Goal: Use online tool/utility: Utilize a website feature to perform a specific function

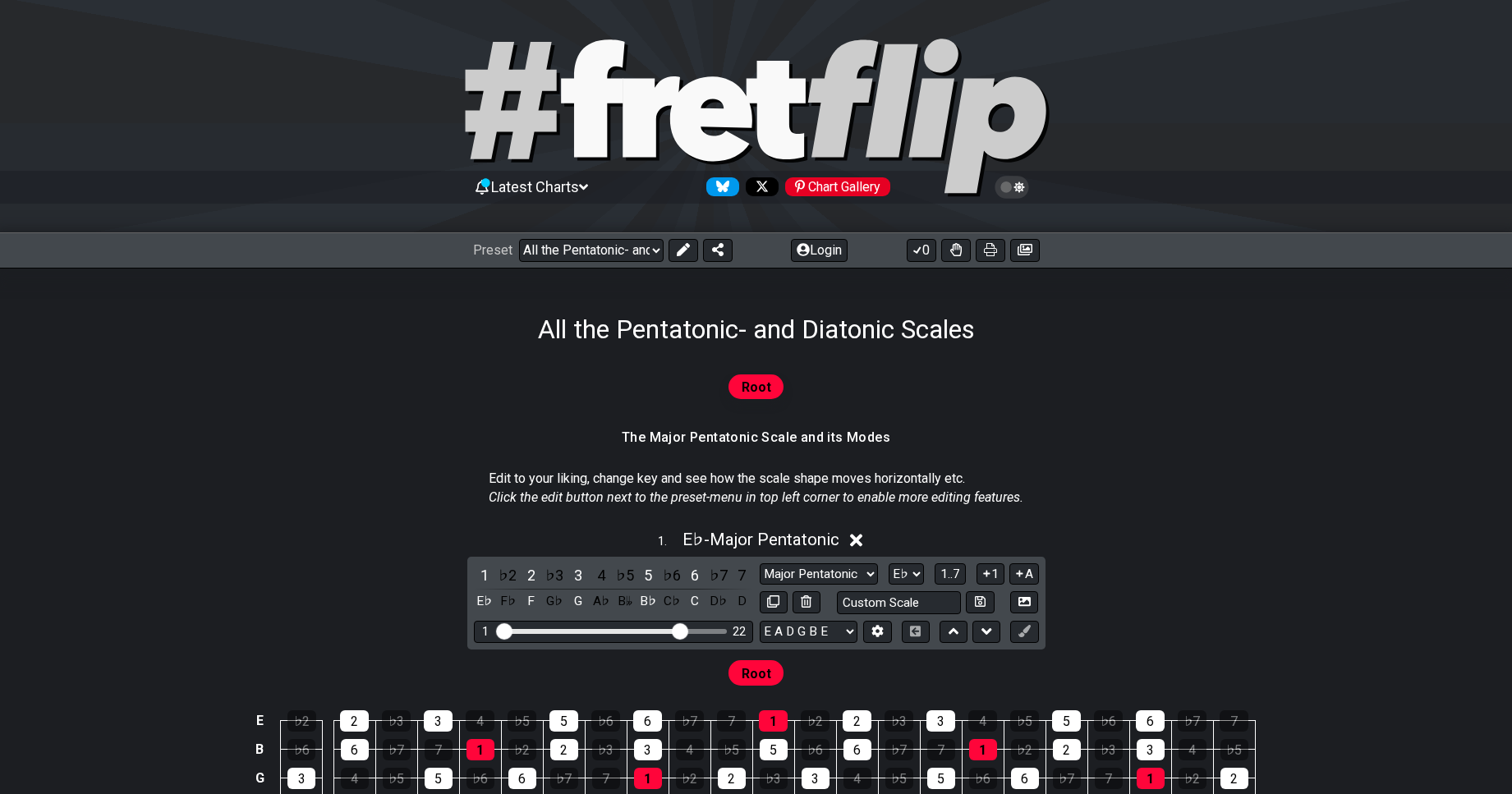
select select "/023927597434"
select select "Eb"
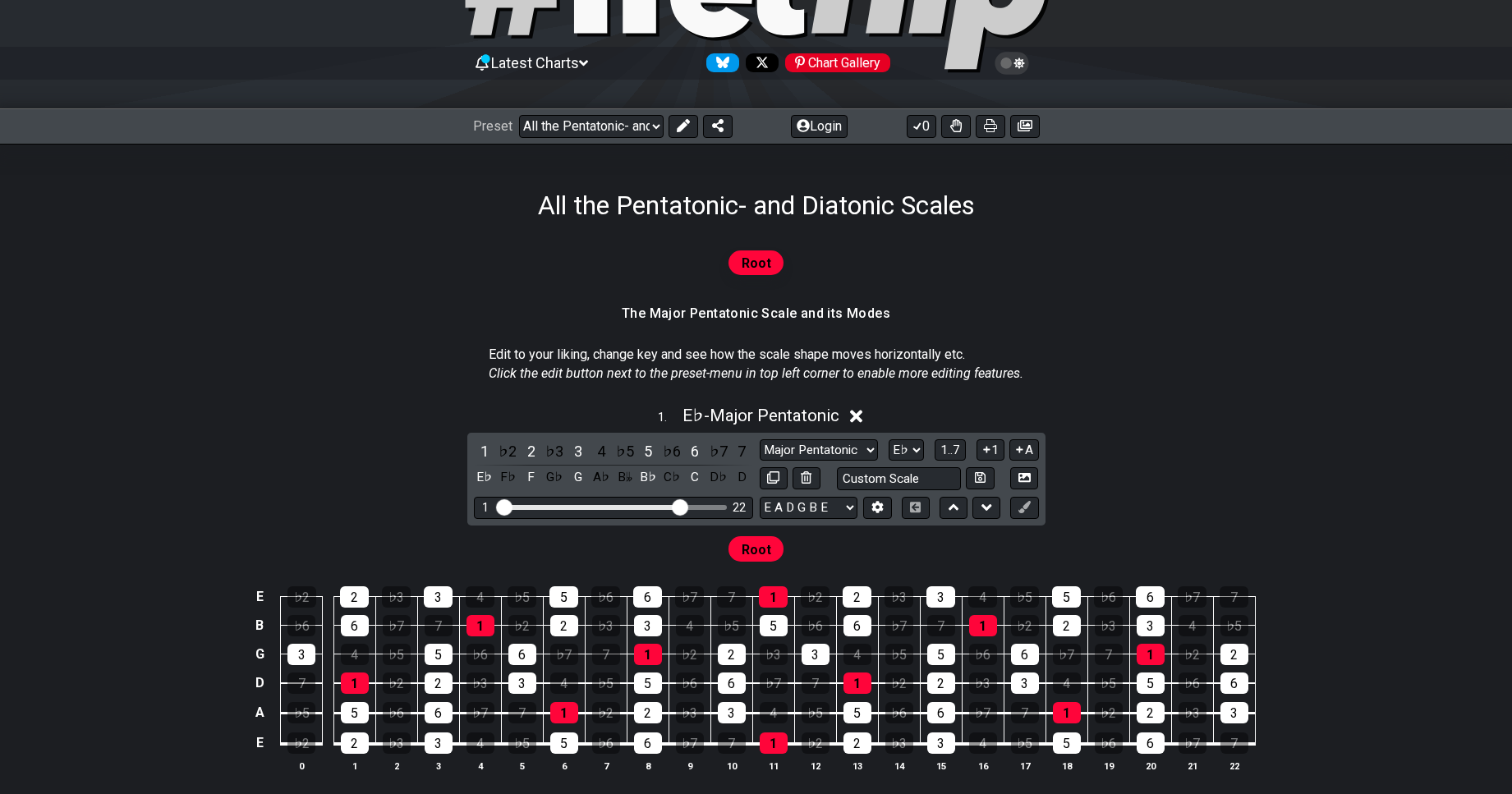
scroll to position [133, 0]
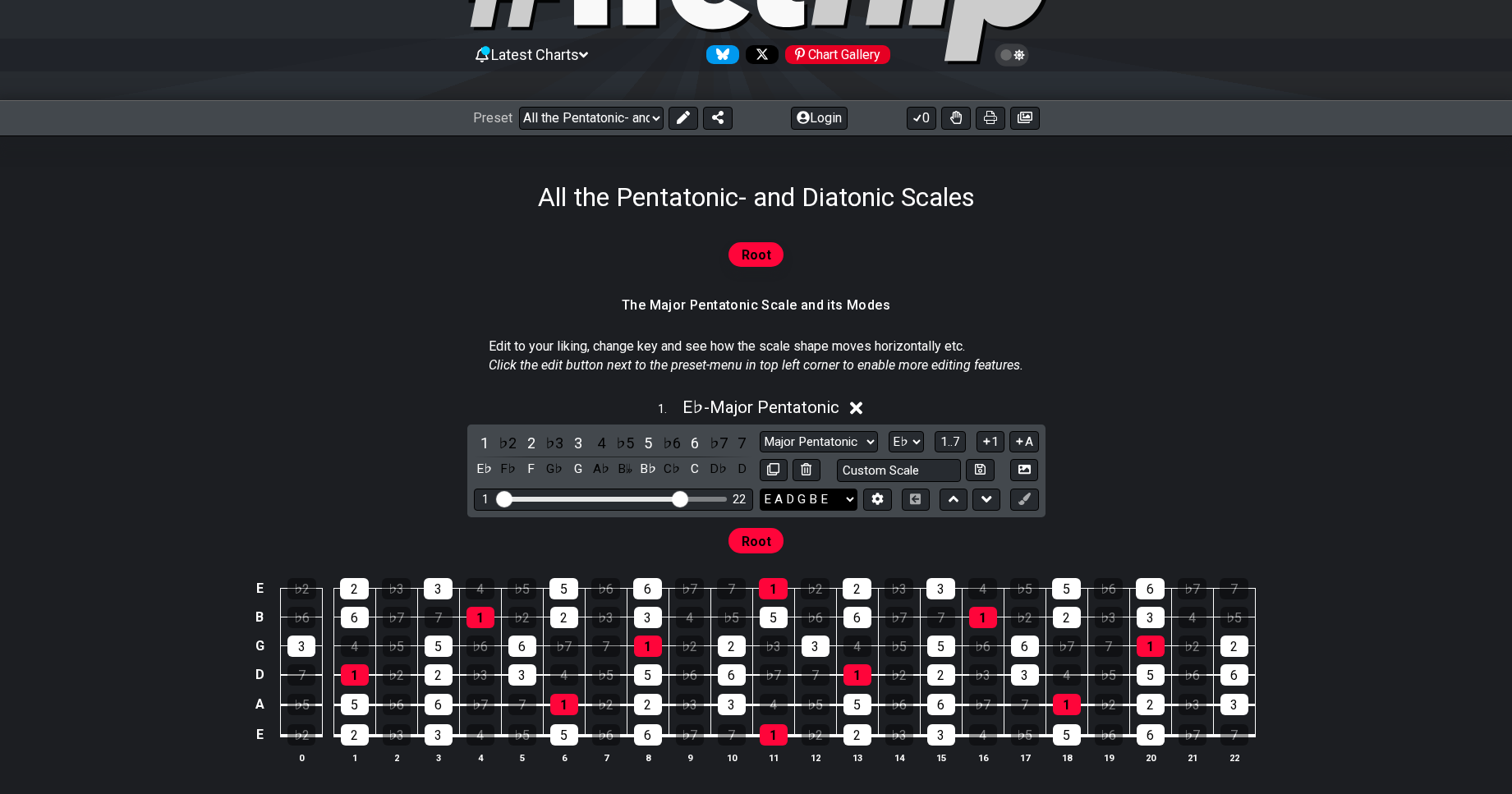
select select "A E A D G B E"
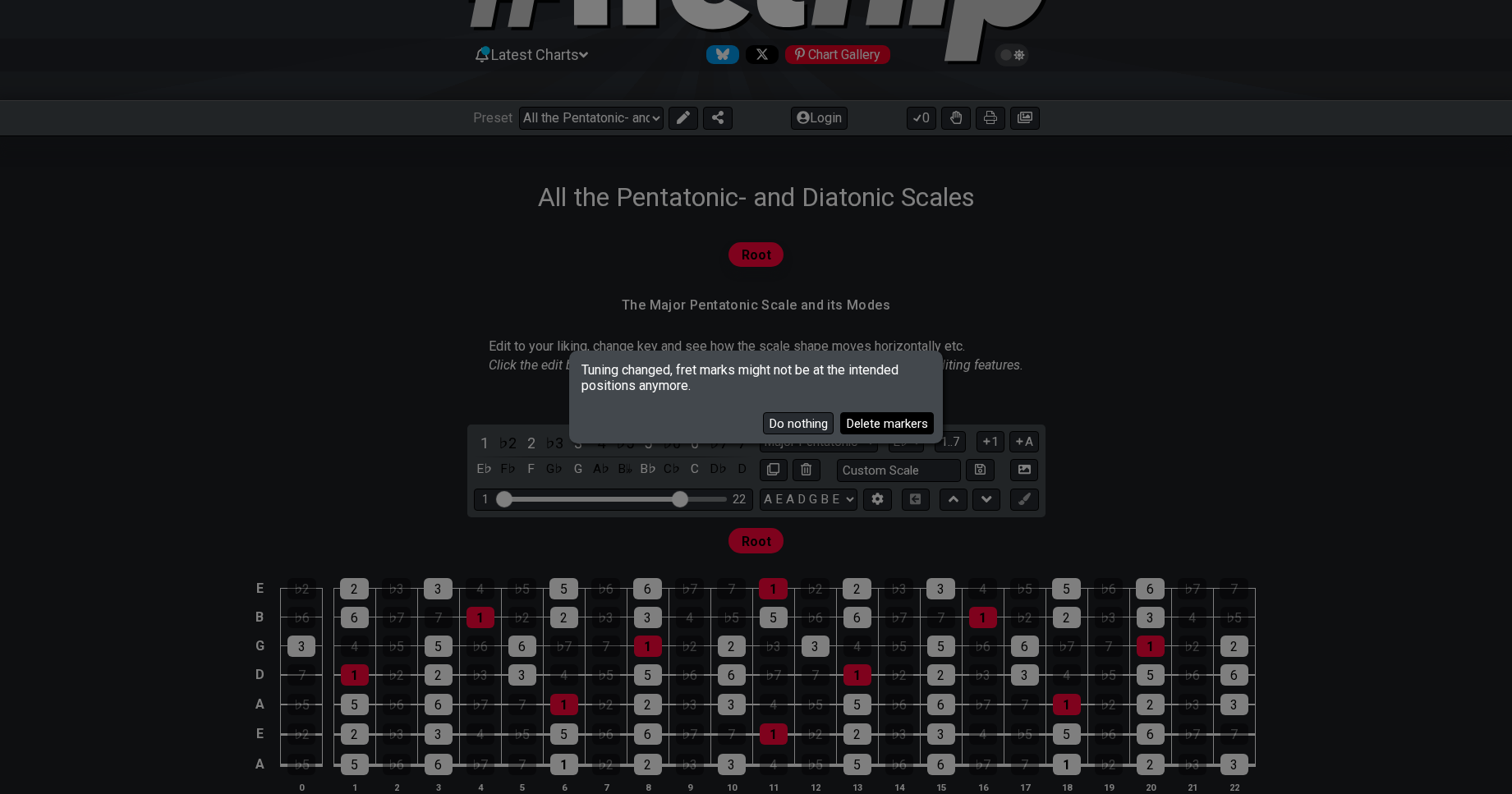
click at [875, 421] on button "Delete markers" at bounding box center [887, 424] width 94 height 22
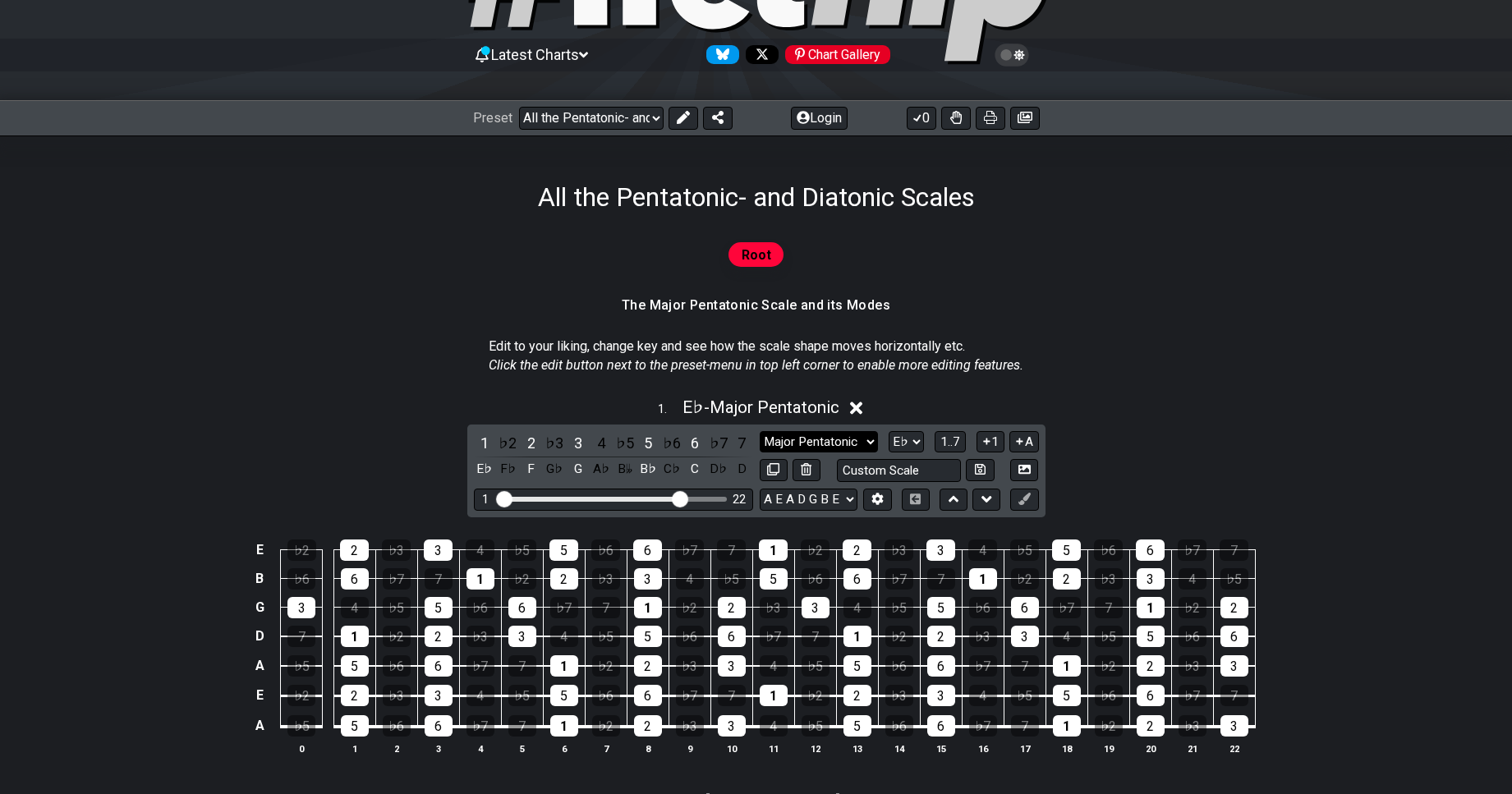
select select "Minor Pentatonic"
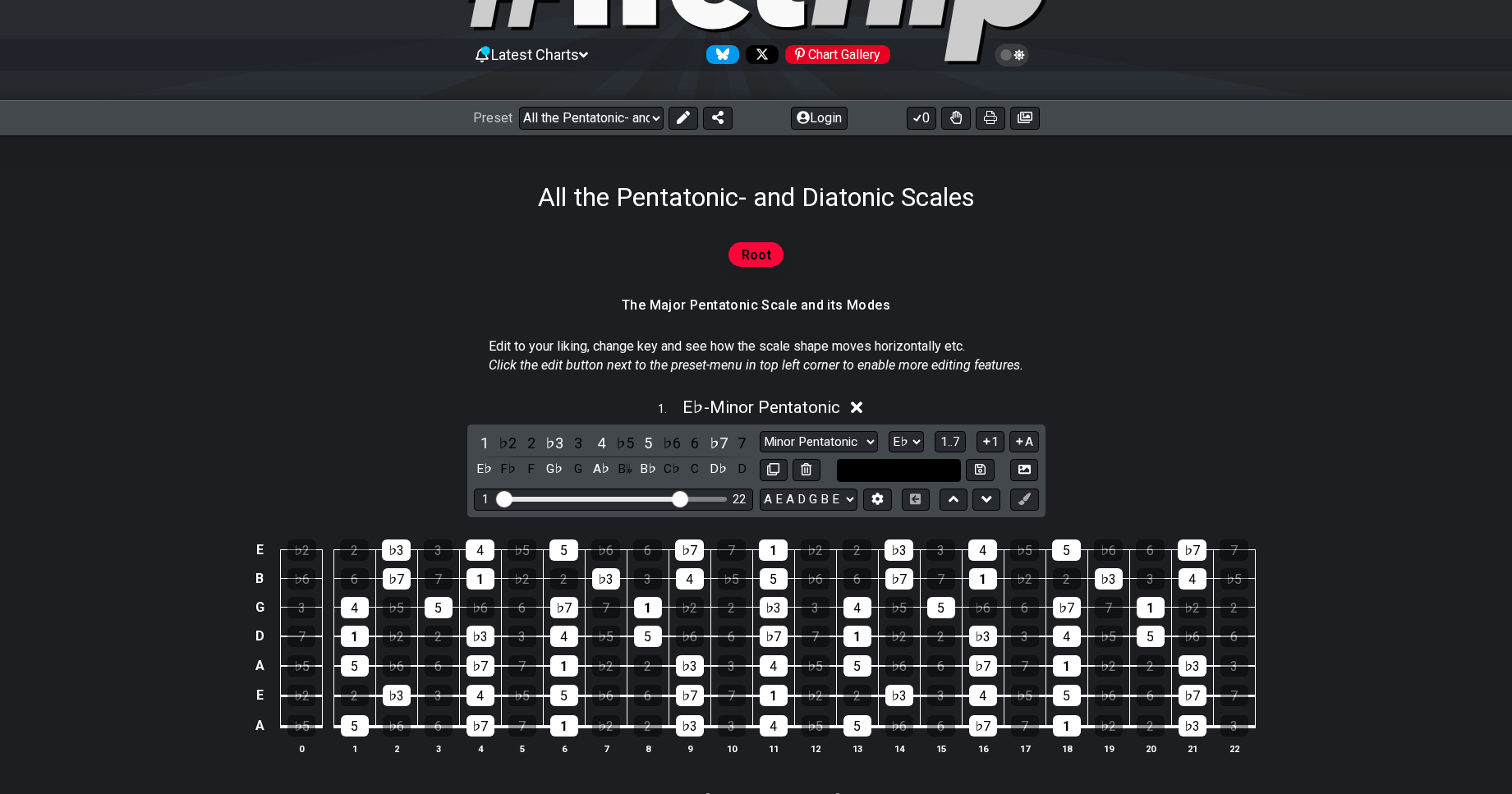
click at [887, 471] on input "text" at bounding box center [899, 470] width 125 height 22
type input "Custom Scale"
click at [1113, 475] on div "1 . E♭ - Minor Pentatonic 1 ♭2 2 ♭3 3 4 ♭5 5 ♭6 6 ♭7 7 E♭ F♭ F G♭ G A♭ B𝄫 B♭ C♭…" at bounding box center [756, 583] width 1281 height 391
click at [915, 467] on input "text" at bounding box center [899, 470] width 125 height 22
type input "Custom Scale"
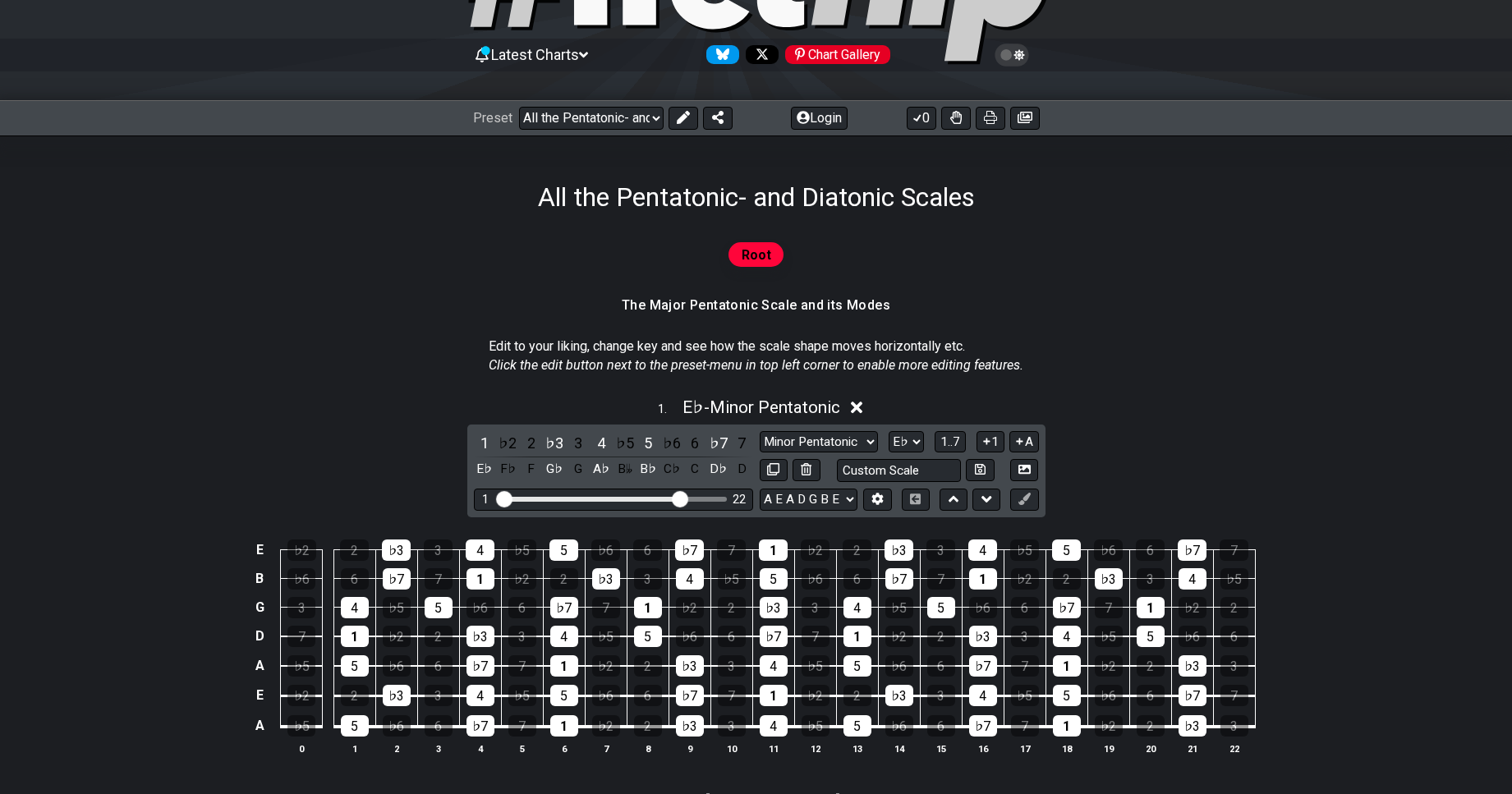
click at [1170, 473] on div "1 . E♭ - Minor Pentatonic 1 ♭2 2 ♭3 3 4 ♭5 5 ♭6 6 ♭7 7 E♭ F♭ F G♭ G A♭ B𝄫 B♭ C♭…" at bounding box center [756, 583] width 1281 height 391
click at [874, 498] on icon at bounding box center [878, 499] width 11 height 12
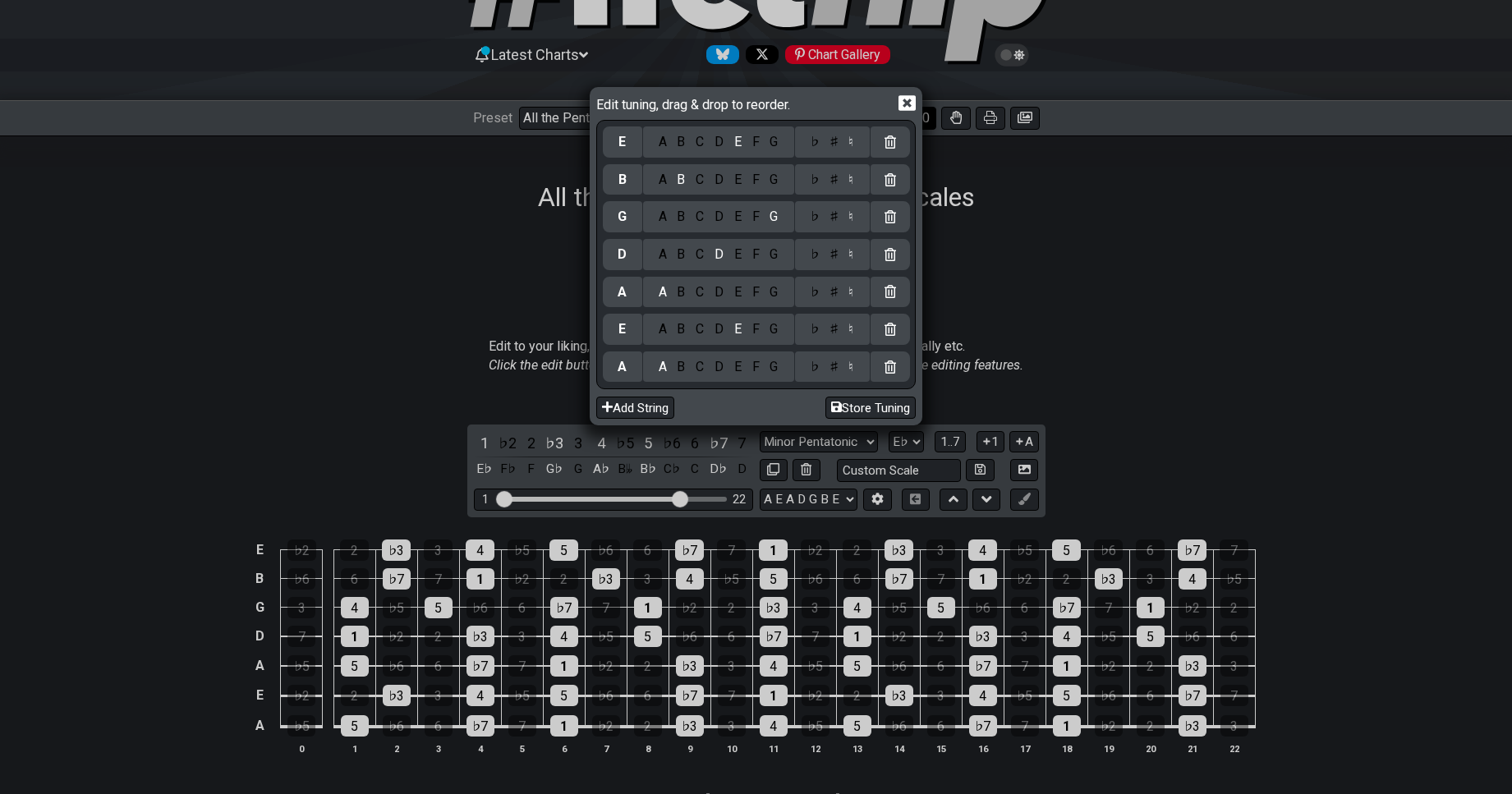
click at [914, 108] on icon at bounding box center [907, 103] width 17 height 16
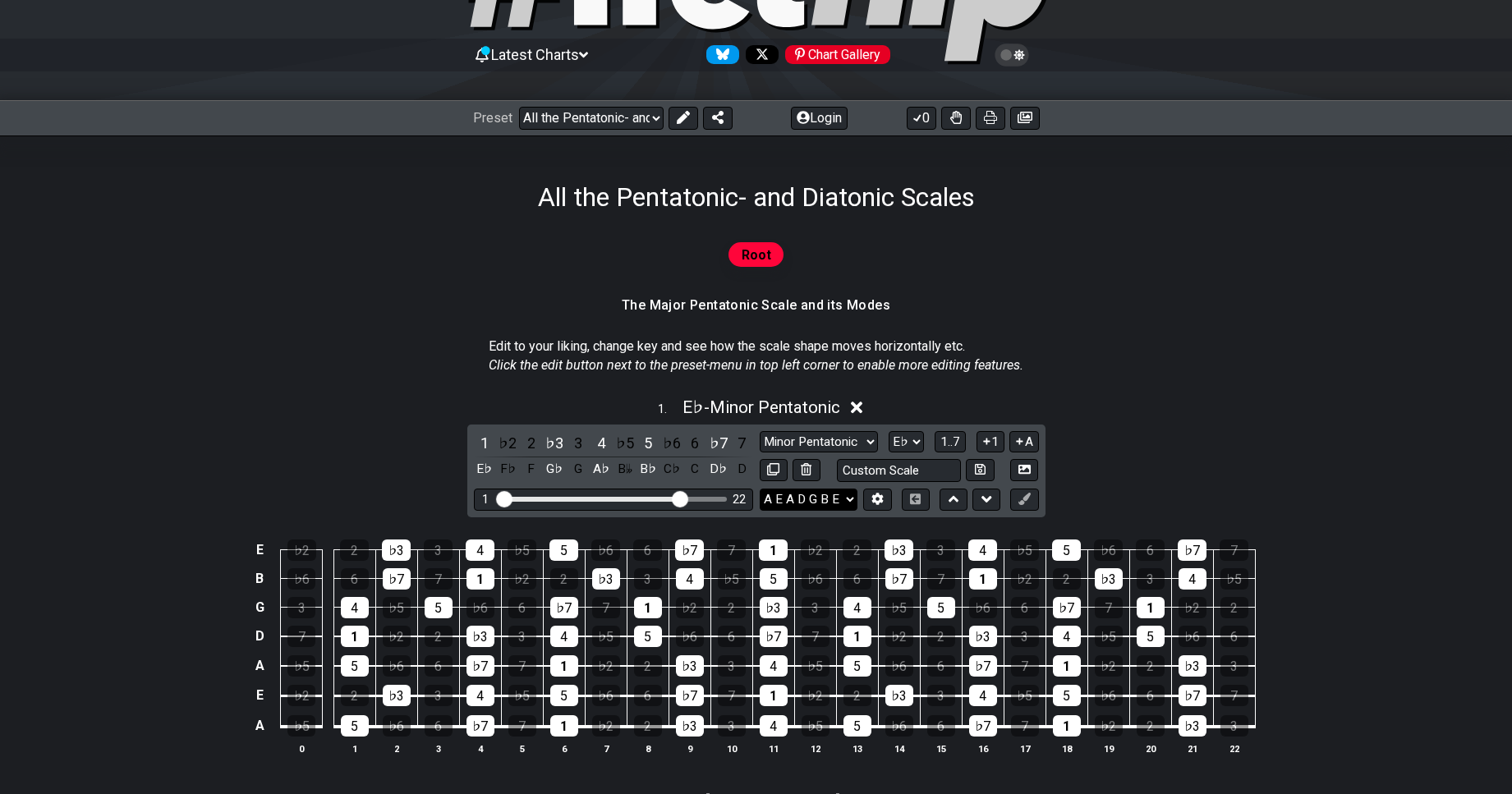
select select "E A D G B E"
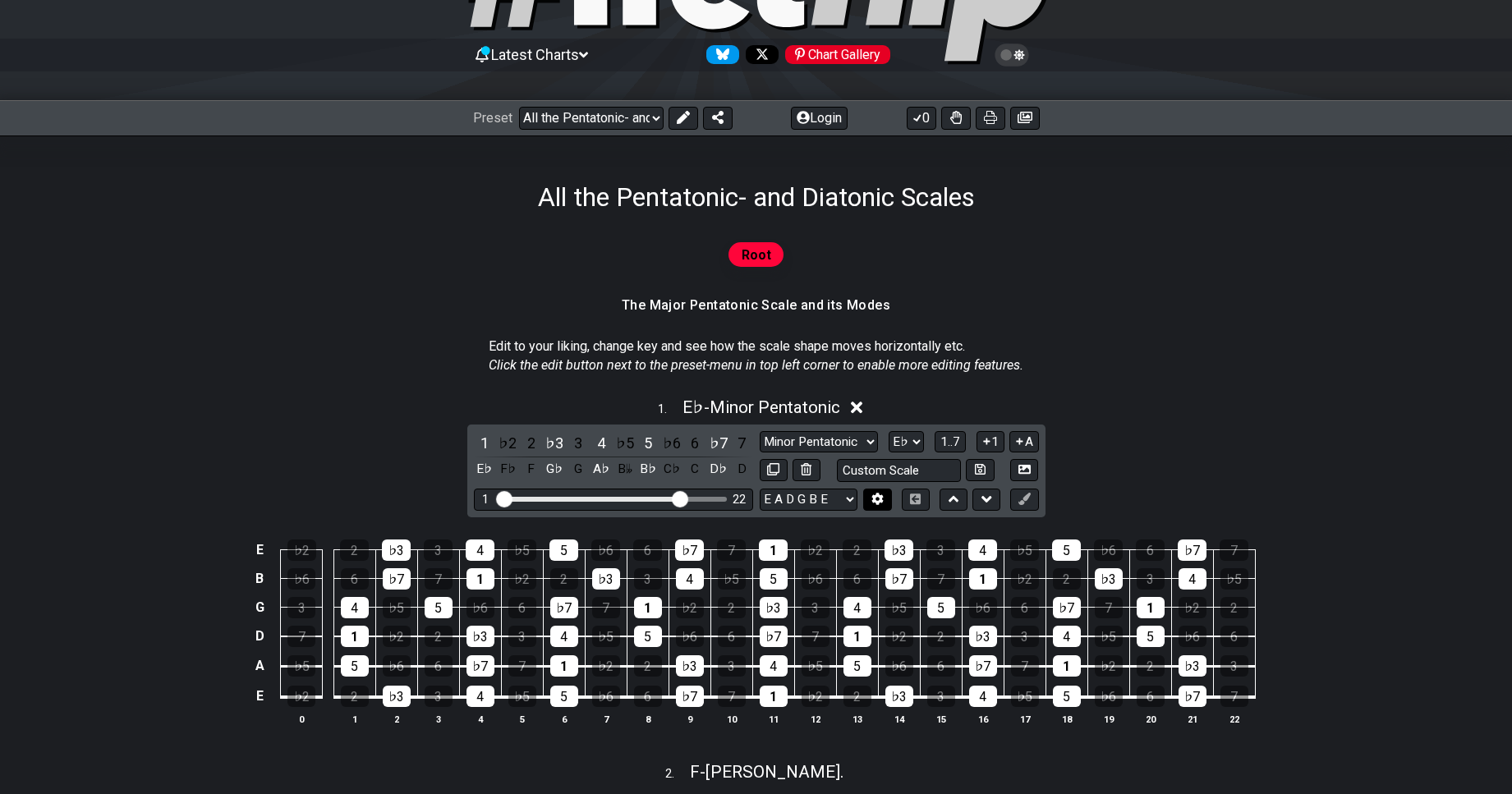
click at [872, 493] on icon at bounding box center [878, 499] width 12 height 12
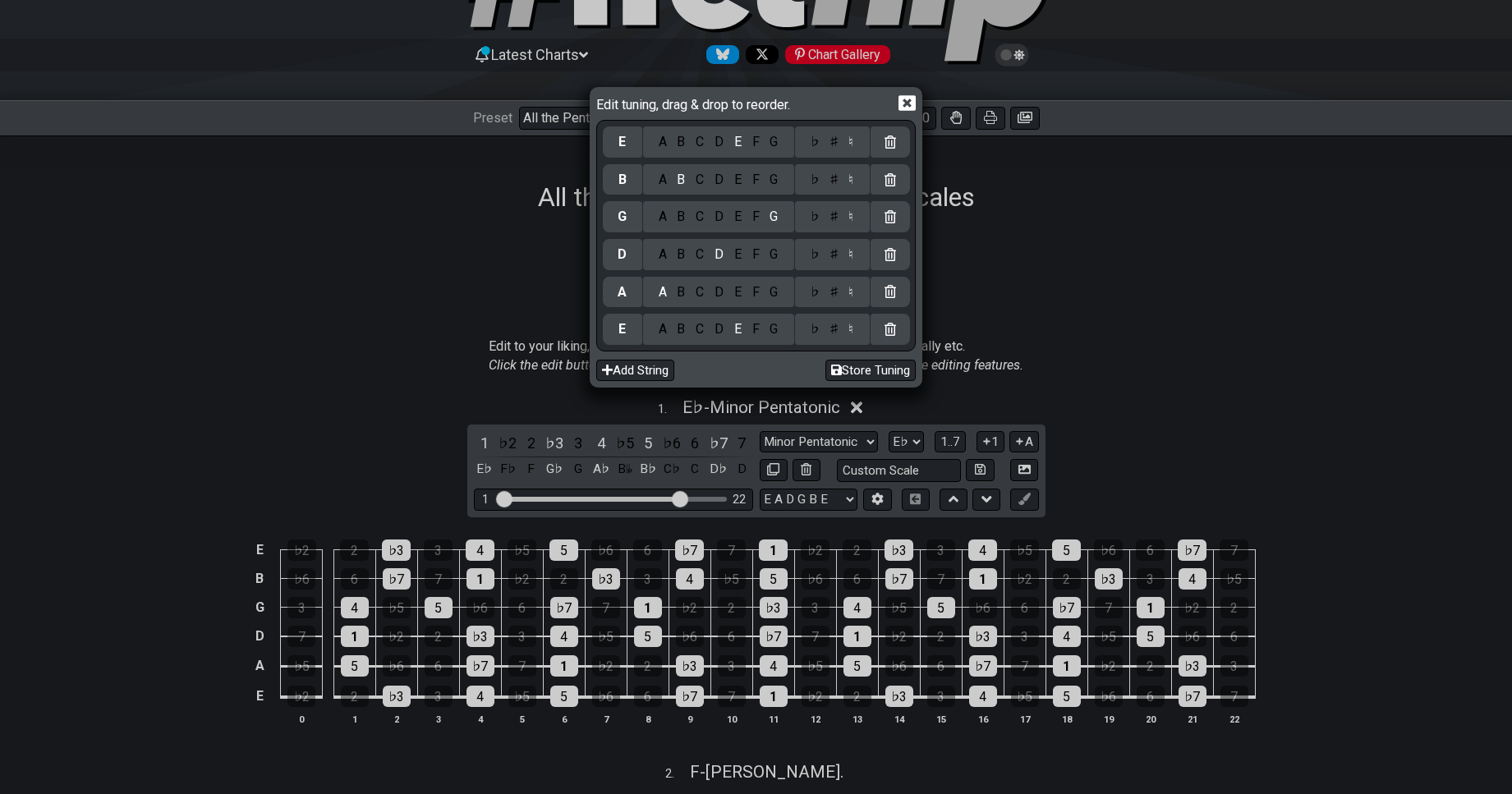
click at [628, 331] on div "E" at bounding box center [623, 329] width 40 height 31
click at [619, 331] on div "E" at bounding box center [622, 329] width 8 height 18
click at [660, 328] on div "A" at bounding box center [663, 329] width 19 height 18
click at [738, 291] on div "E" at bounding box center [737, 292] width 18 height 18
click at [660, 253] on div "A" at bounding box center [663, 254] width 19 height 18
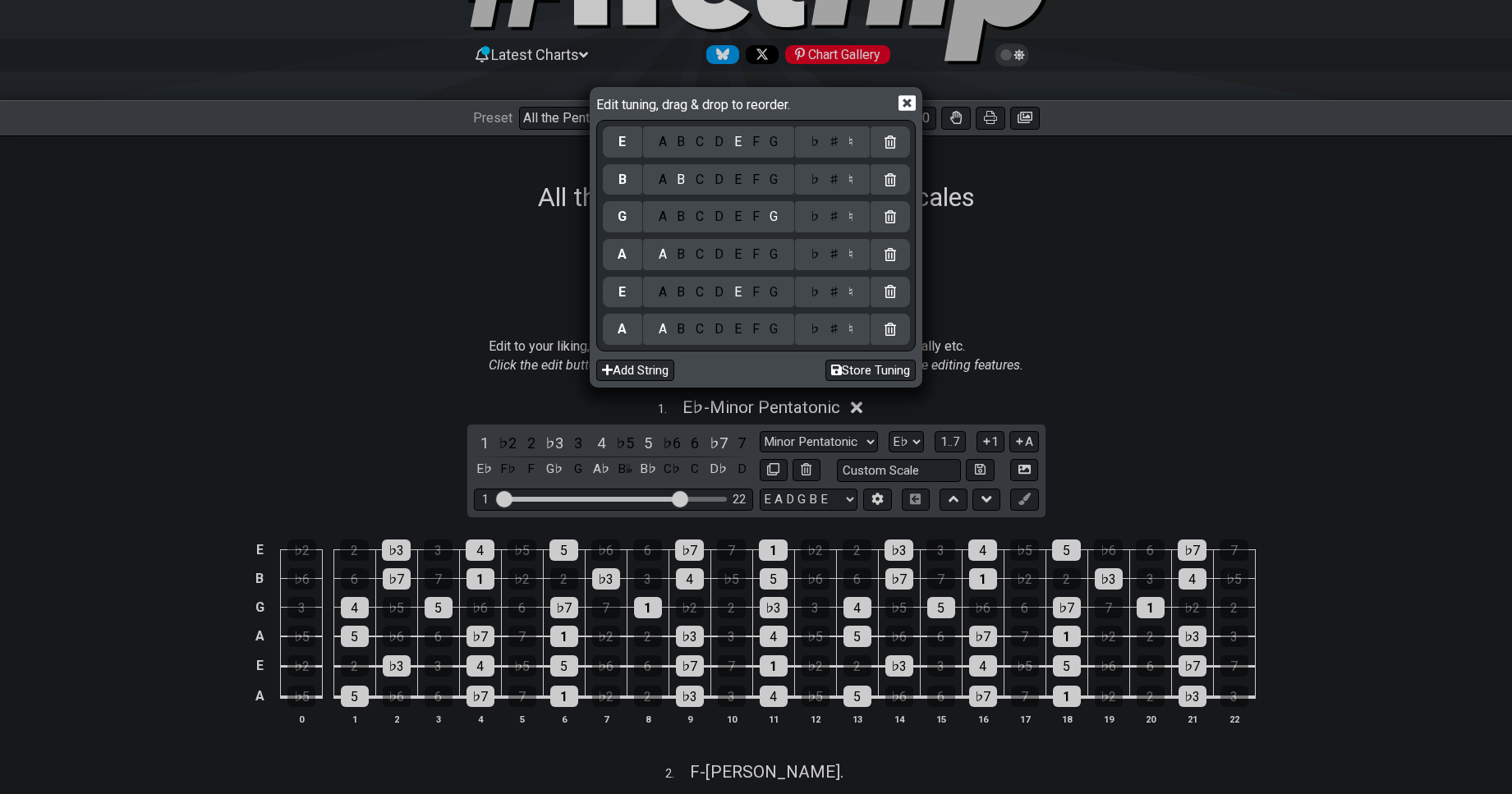
click at [714, 215] on div "D" at bounding box center [719, 216] width 20 height 18
click at [755, 181] on div "F" at bounding box center [756, 179] width 18 height 18
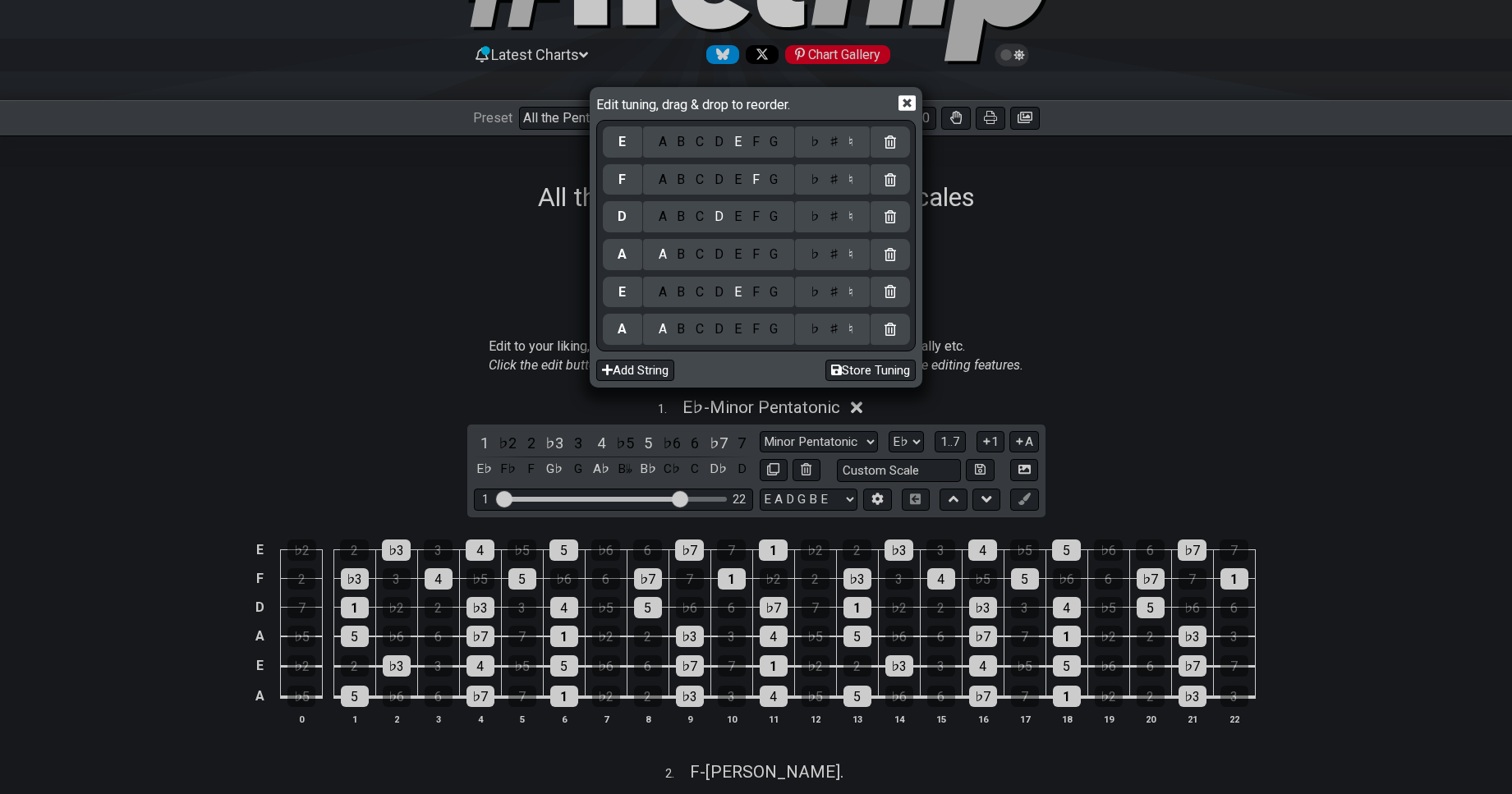
click at [831, 181] on div "♯" at bounding box center [833, 179] width 20 height 18
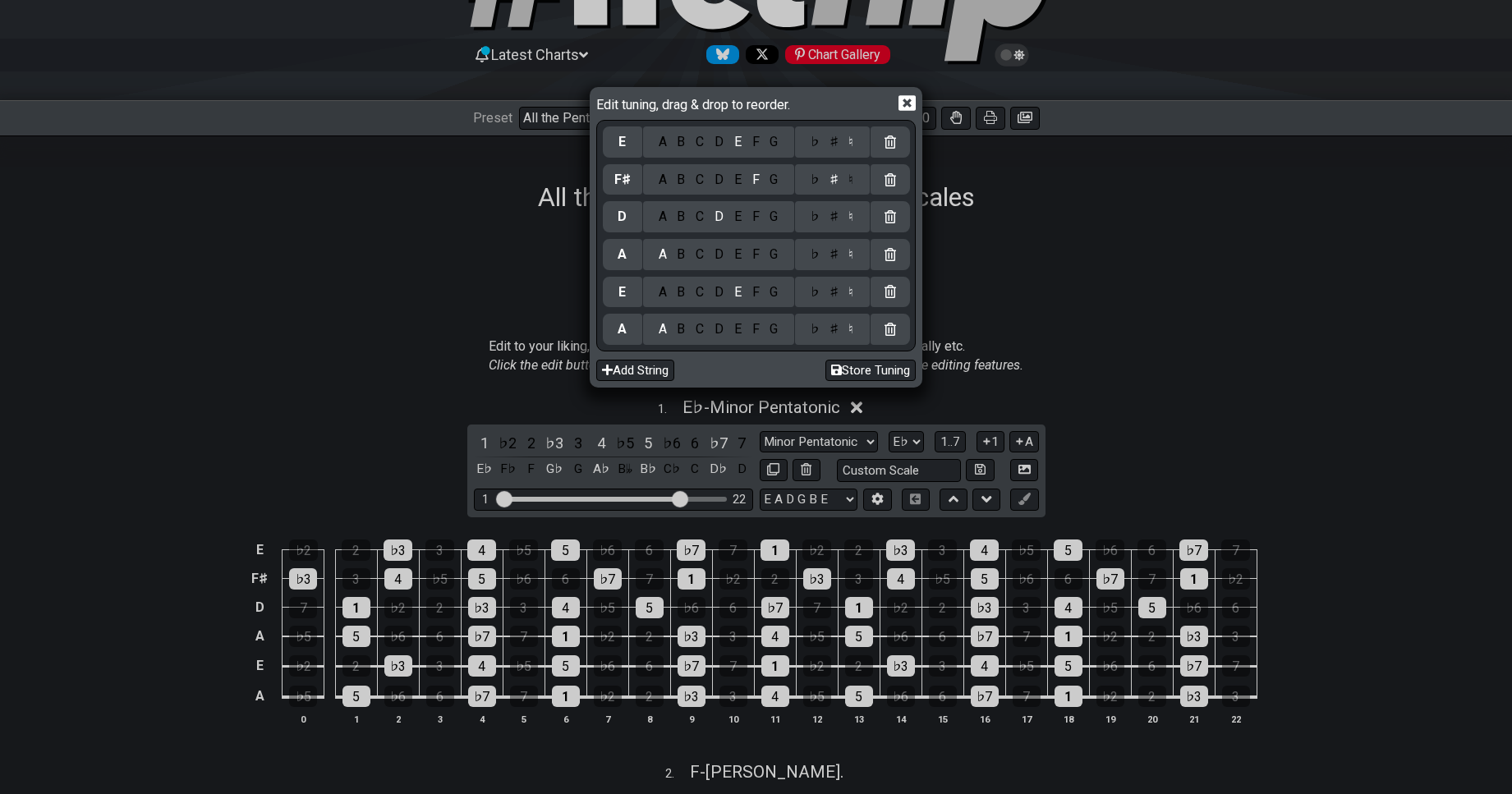
click at [678, 142] on div "B" at bounding box center [681, 141] width 19 height 18
click at [911, 98] on icon at bounding box center [907, 103] width 17 height 16
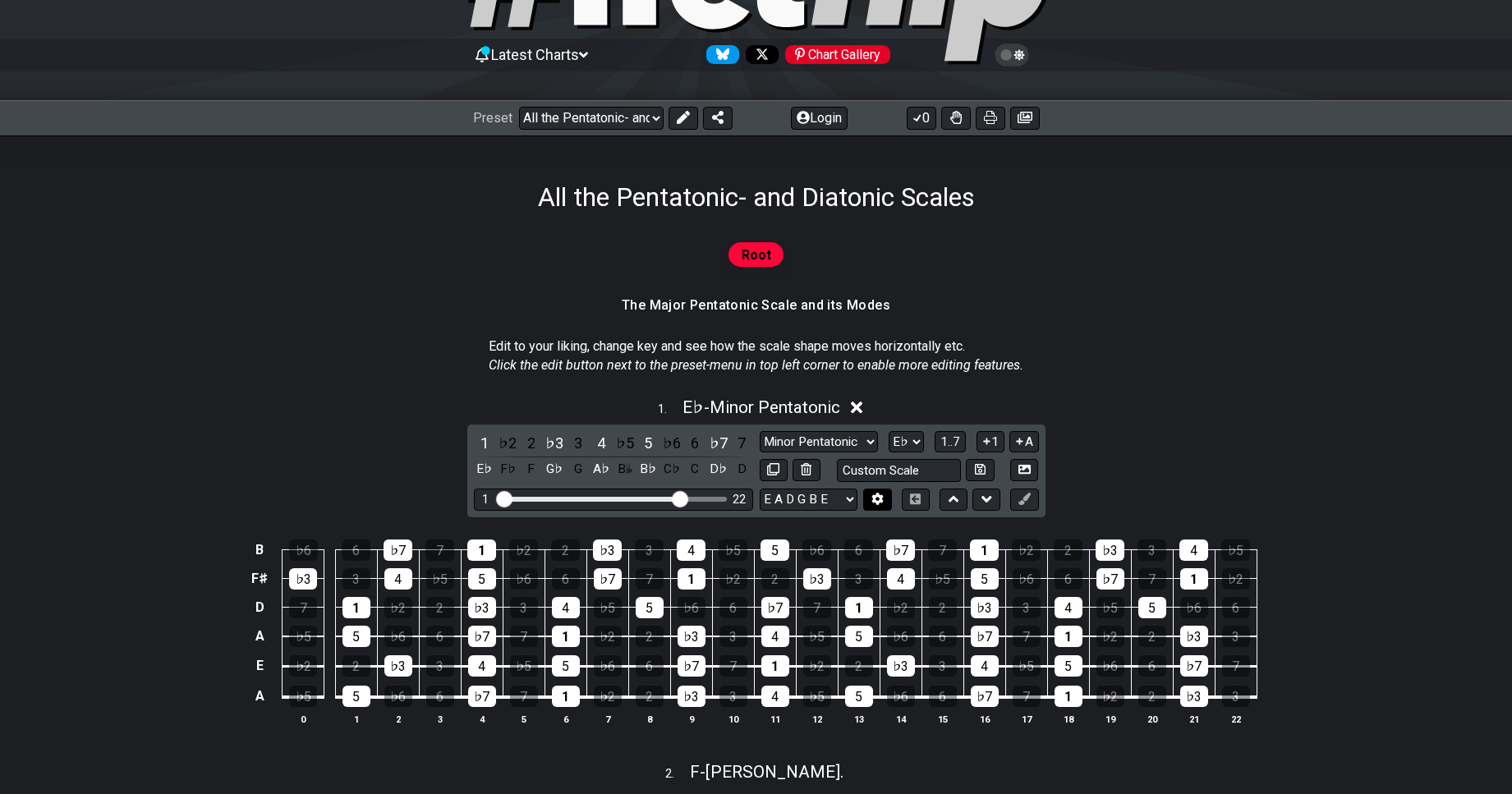
click at [880, 499] on icon at bounding box center [878, 499] width 12 height 12
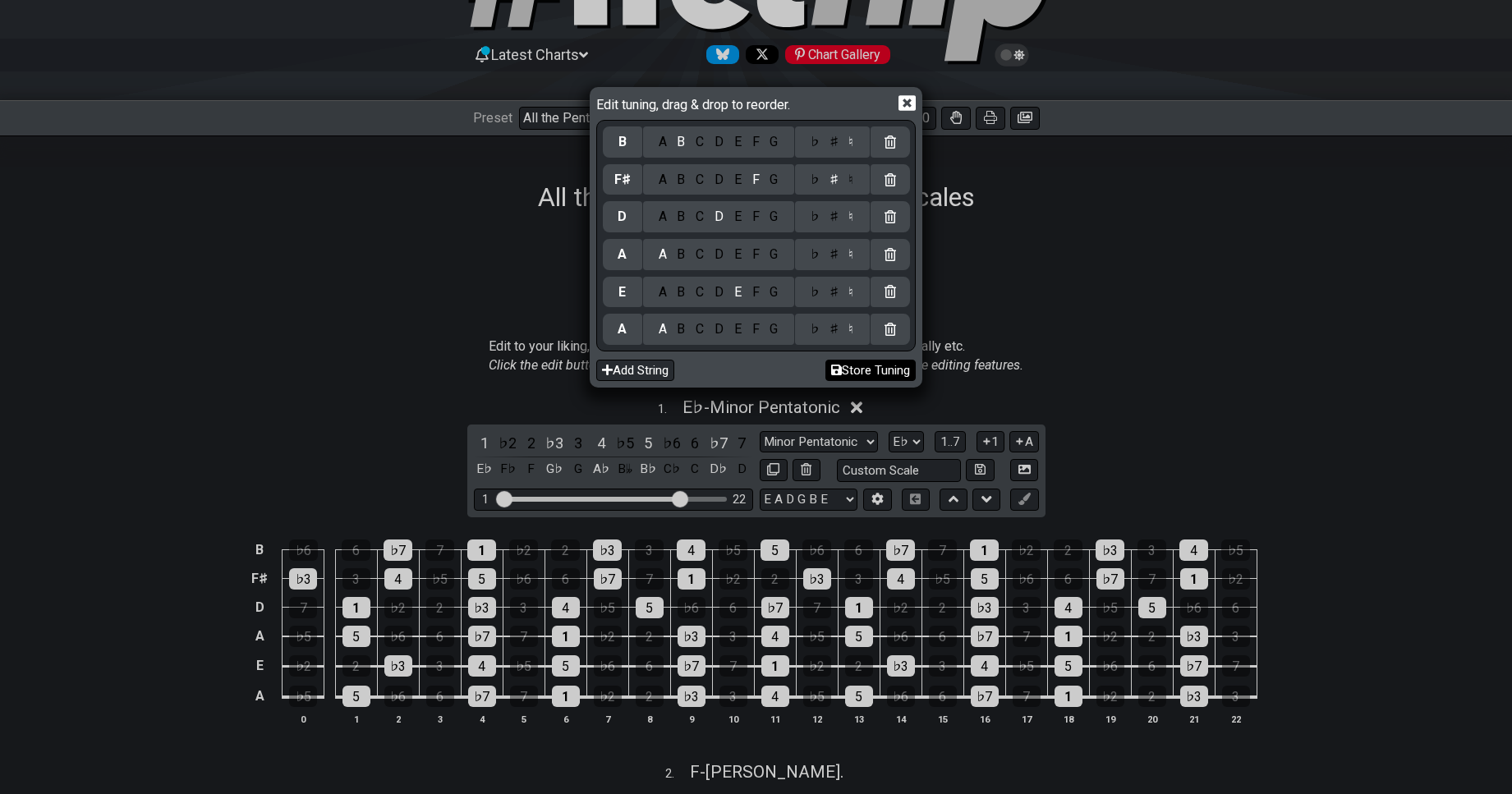
click at [868, 367] on button "Store Tuning" at bounding box center [870, 371] width 90 height 22
drag, startPoint x: 1082, startPoint y: 352, endPoint x: 1068, endPoint y: 344, distance: 16.1
click at [1082, 352] on div "Edit tuning, drag & drop to reorder. B A B C D E F G ♭ ♯ ♮ F♯ A B C D E F G ♭ ♯…" at bounding box center [756, 397] width 1512 height 794
click at [914, 102] on icon at bounding box center [907, 103] width 17 height 16
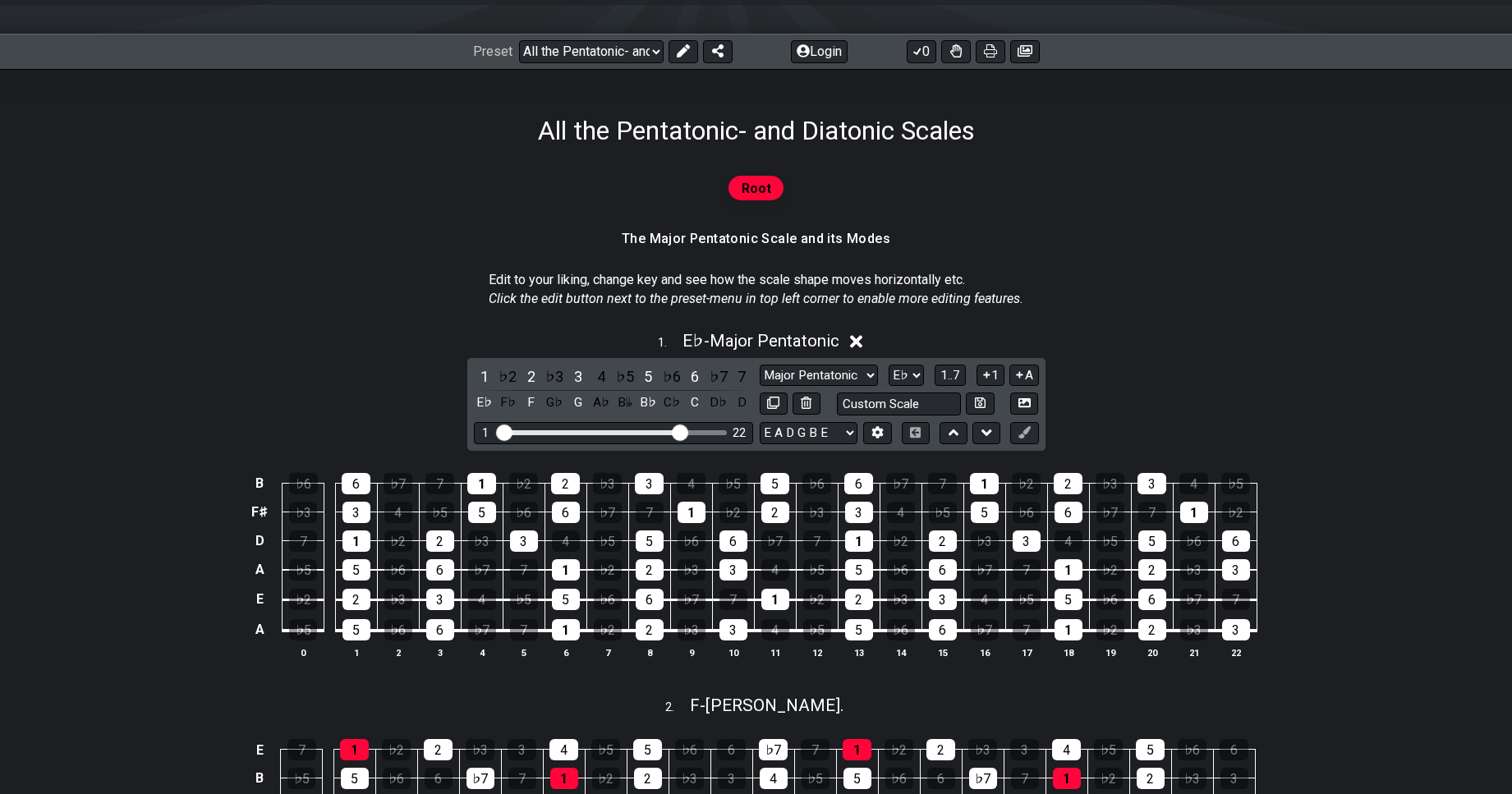
scroll to position [237, 0]
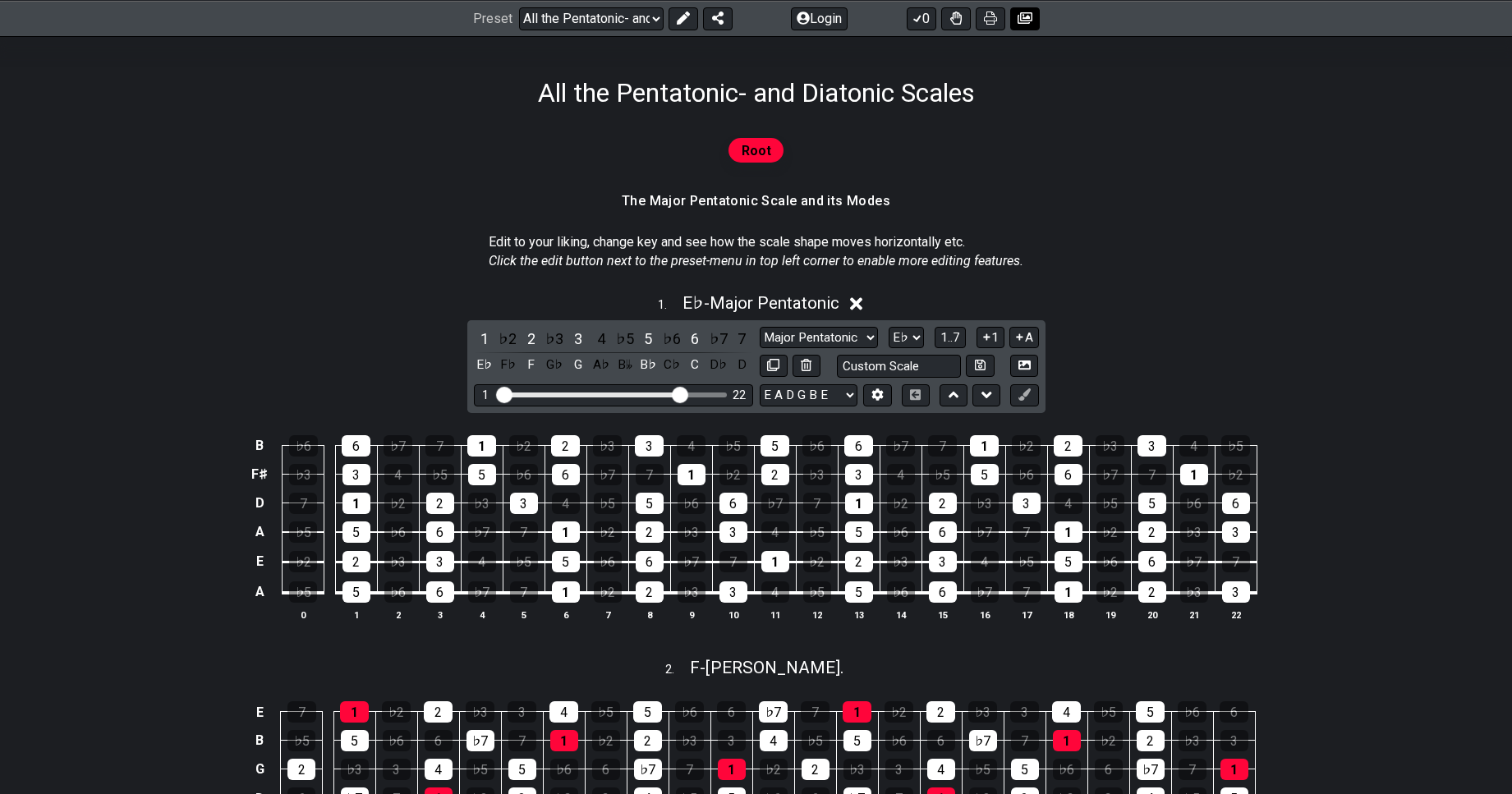
click at [1021, 20] on icon at bounding box center [1024, 17] width 15 height 11
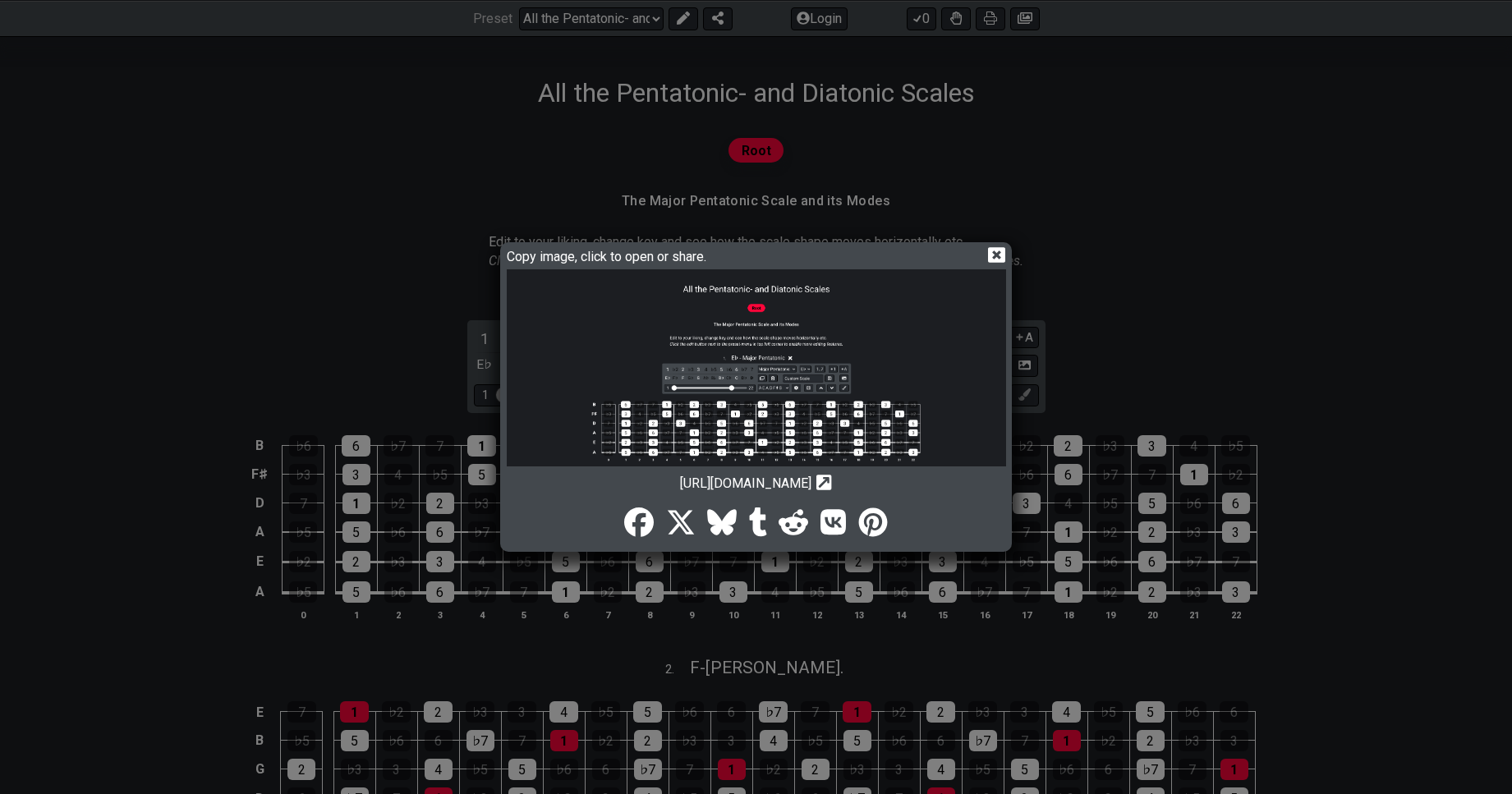
click at [832, 483] on icon at bounding box center [824, 482] width 16 height 16
click at [998, 258] on icon at bounding box center [997, 255] width 17 height 16
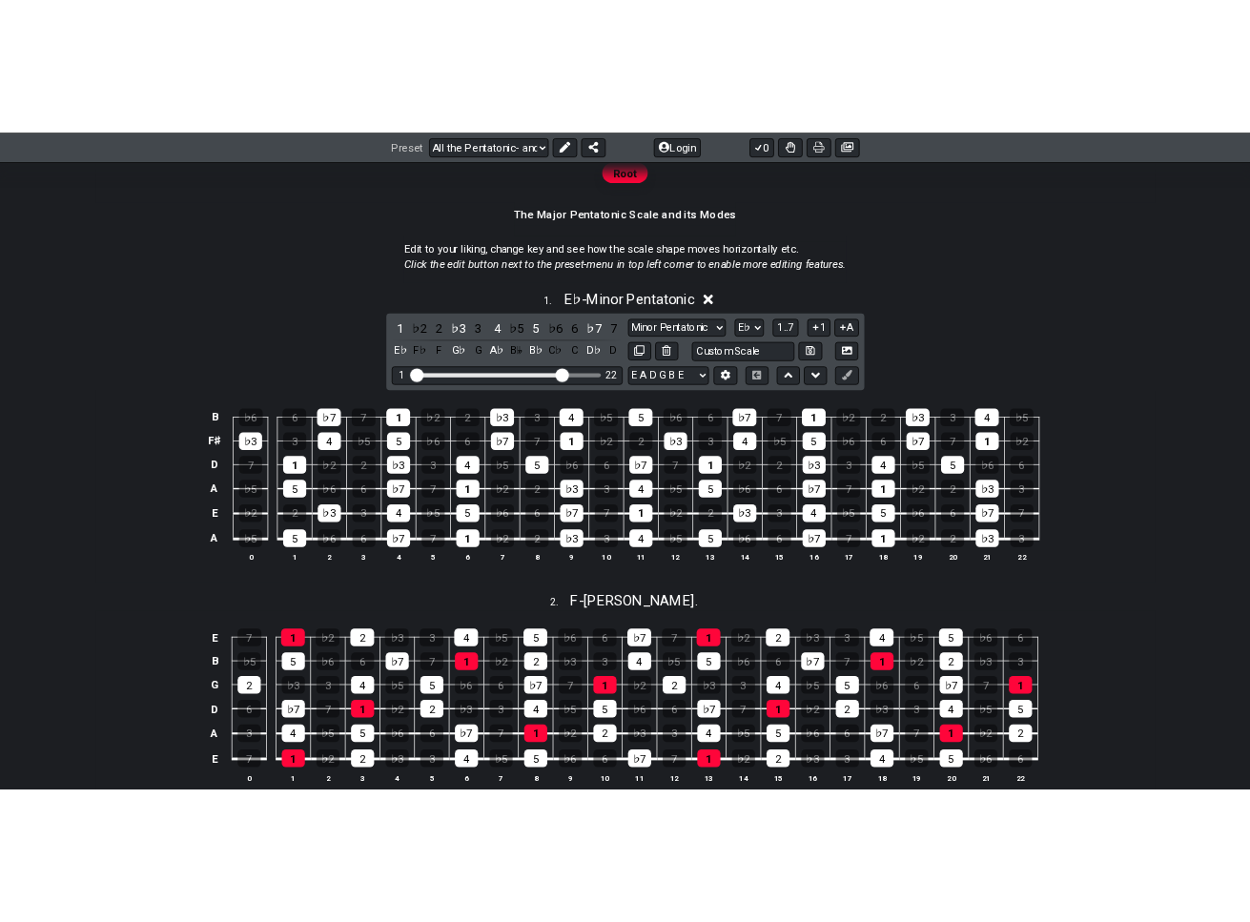
scroll to position [382, 0]
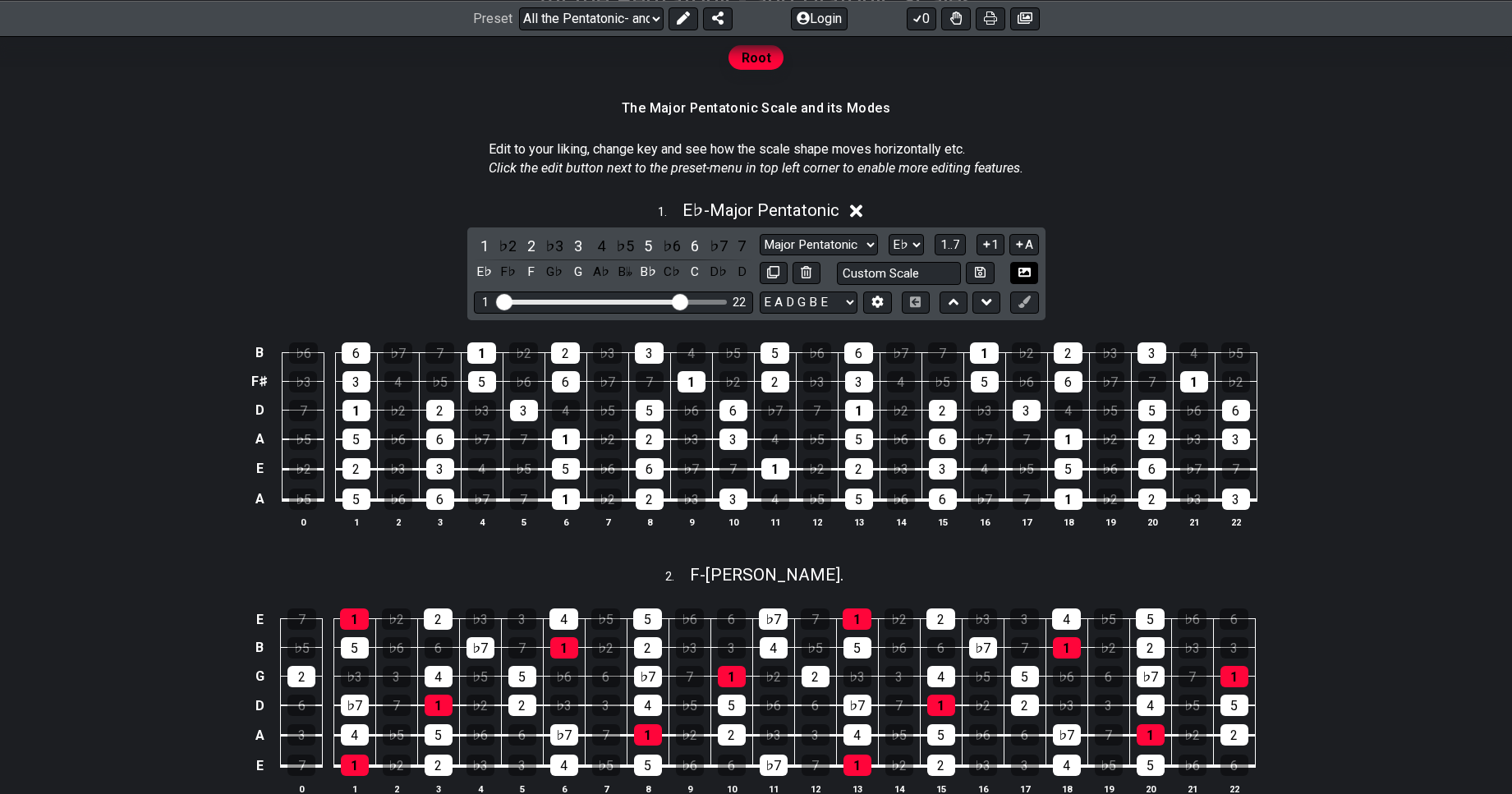
click at [1024, 271] on icon at bounding box center [1024, 272] width 12 height 9
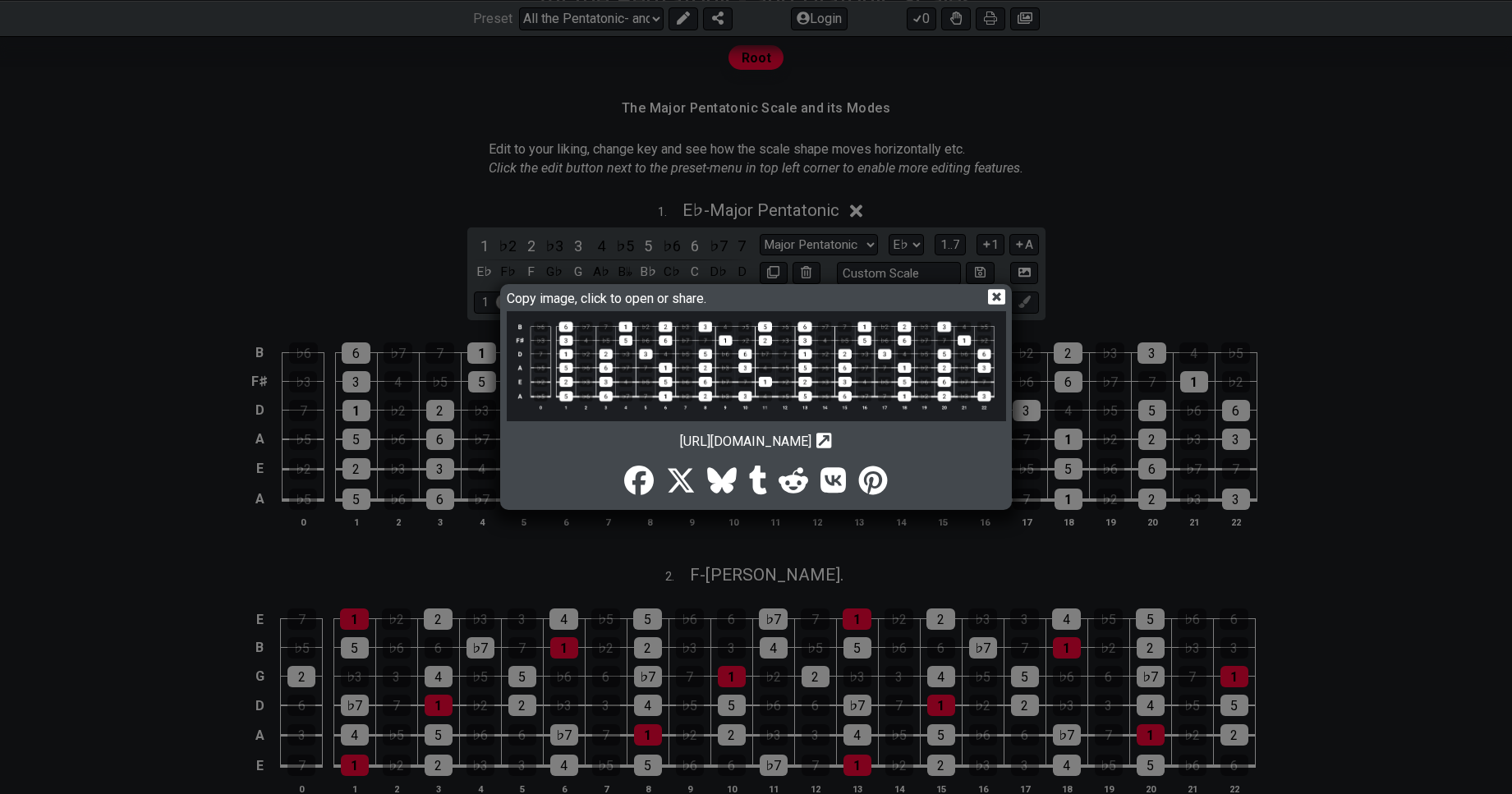
click at [996, 294] on icon at bounding box center [997, 297] width 17 height 17
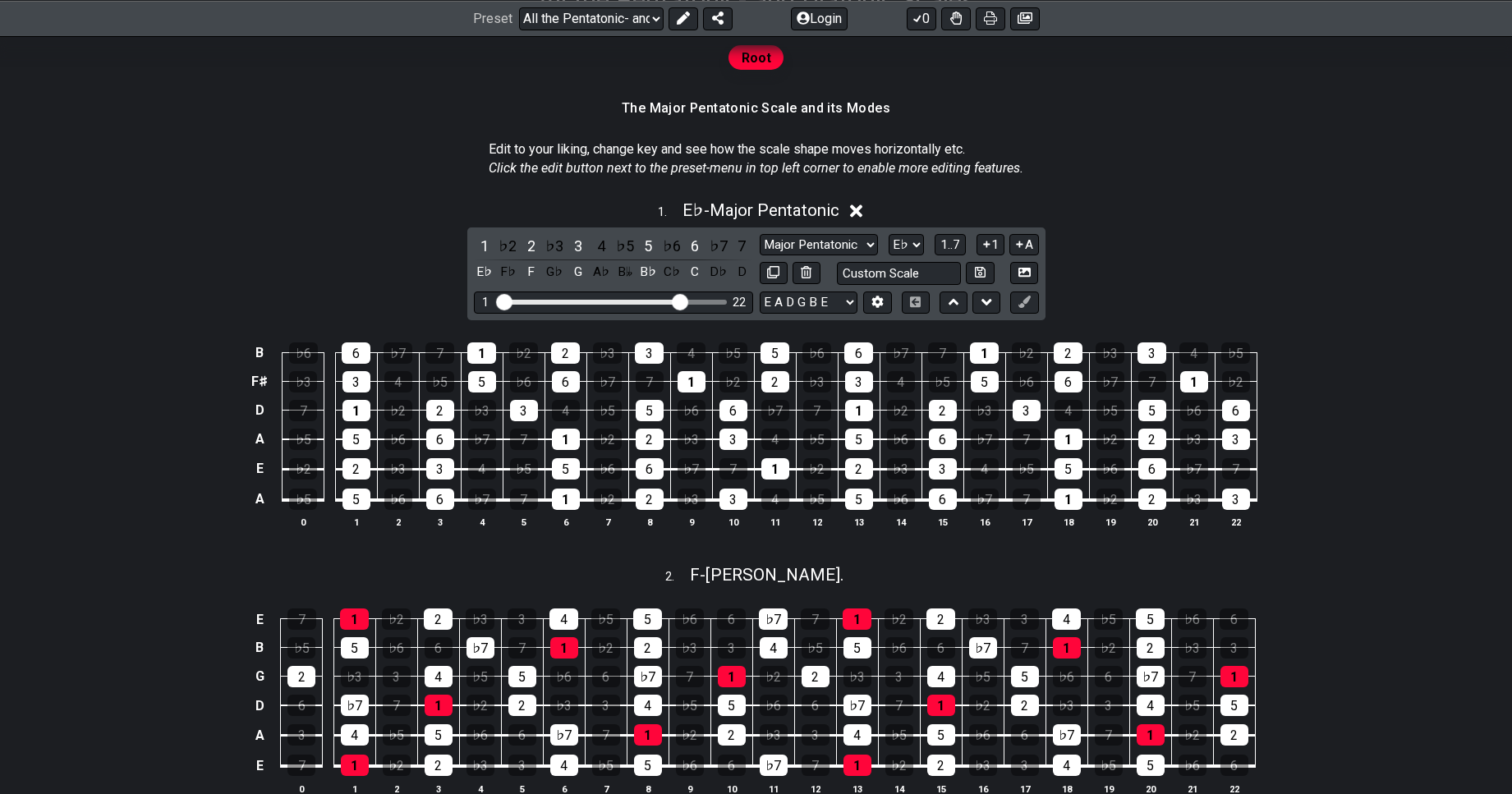
click at [1227, 269] on div "1 . E♭ - Major Pentatonic 1 ♭2 2 ♭3 3 4 ♭5 5 ♭6 6 ♭7 7 E♭ F♭ F G♭ G A♭ B𝄫 B♭ C♭…" at bounding box center [756, 371] width 1281 height 362
click at [954, 241] on span "1..7" at bounding box center [950, 245] width 20 height 15
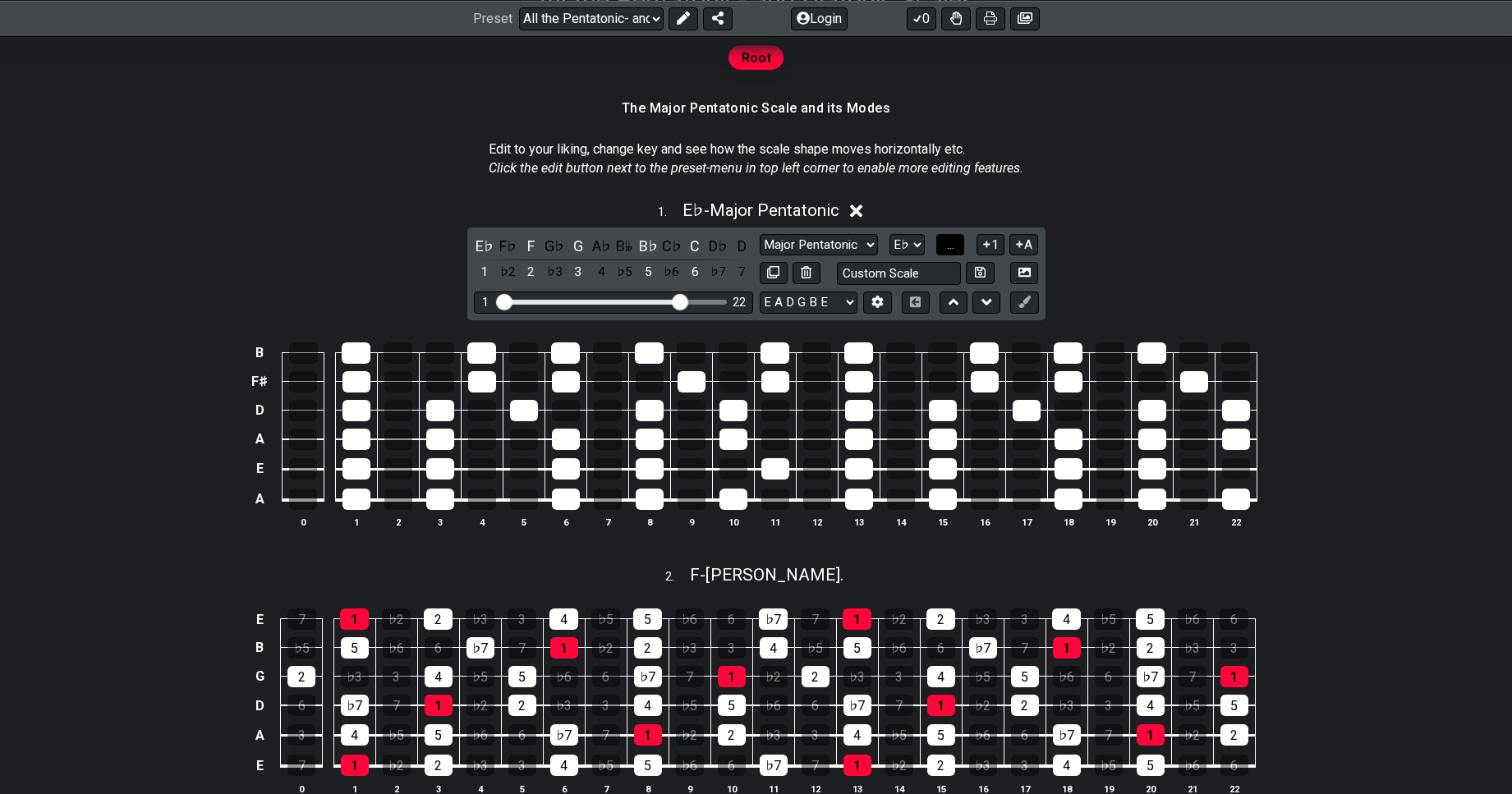
click at [954, 241] on span "..." at bounding box center [950, 245] width 8 height 15
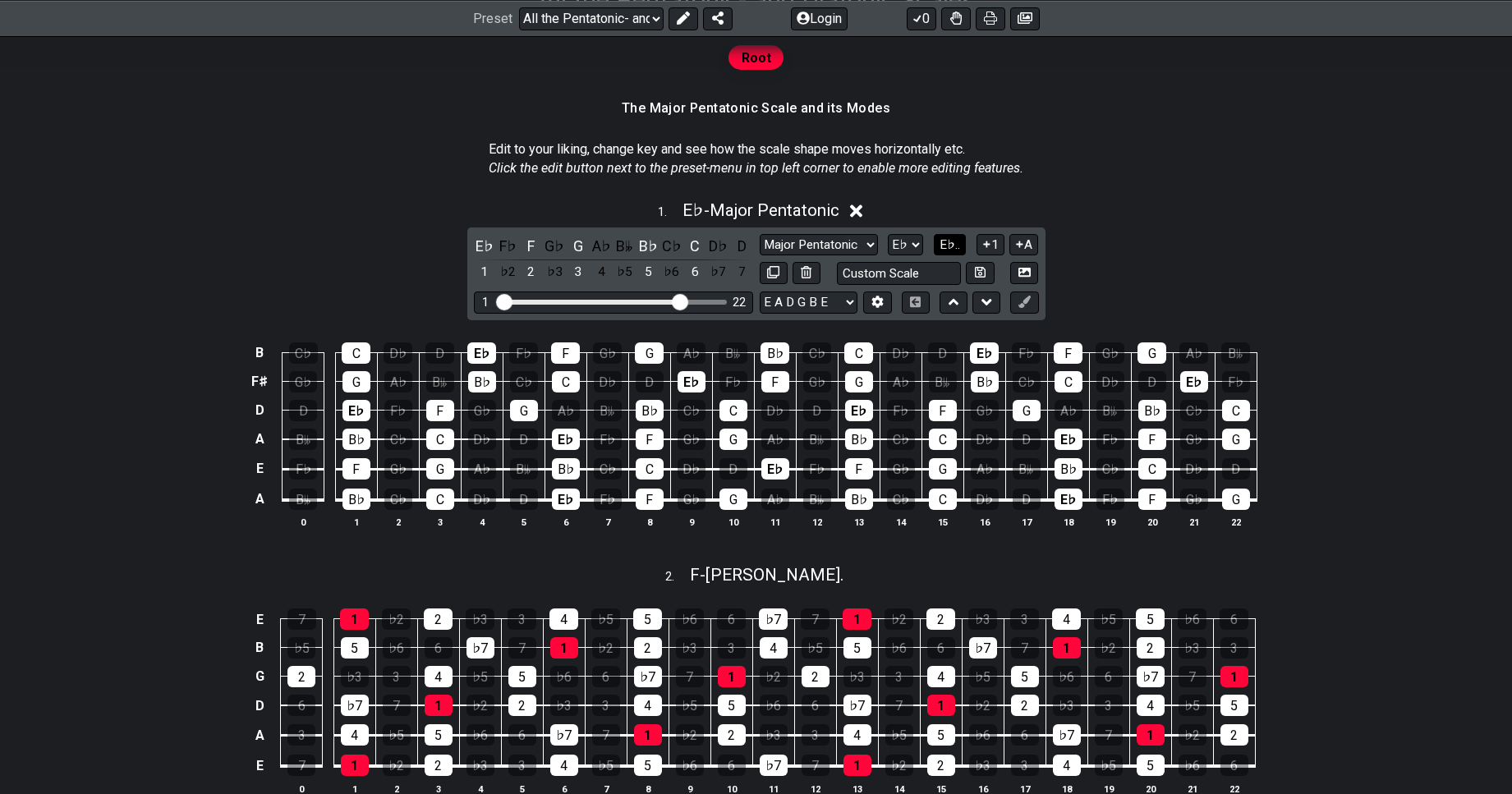
click at [950, 238] on span "E♭.." at bounding box center [950, 245] width 21 height 15
drag, startPoint x: 787, startPoint y: 245, endPoint x: 1409, endPoint y: 501, distance: 672.6
click at [1100, 482] on div "1 . E♭ - Major Pentatonic 1 ♭2 2 ♭3 3 4 ♭5 5 ♭6 6 ♭7 7 E♭ F♭ F G♭ G A♭ B𝄫 B♭ C♭…" at bounding box center [756, 371] width 1281 height 362
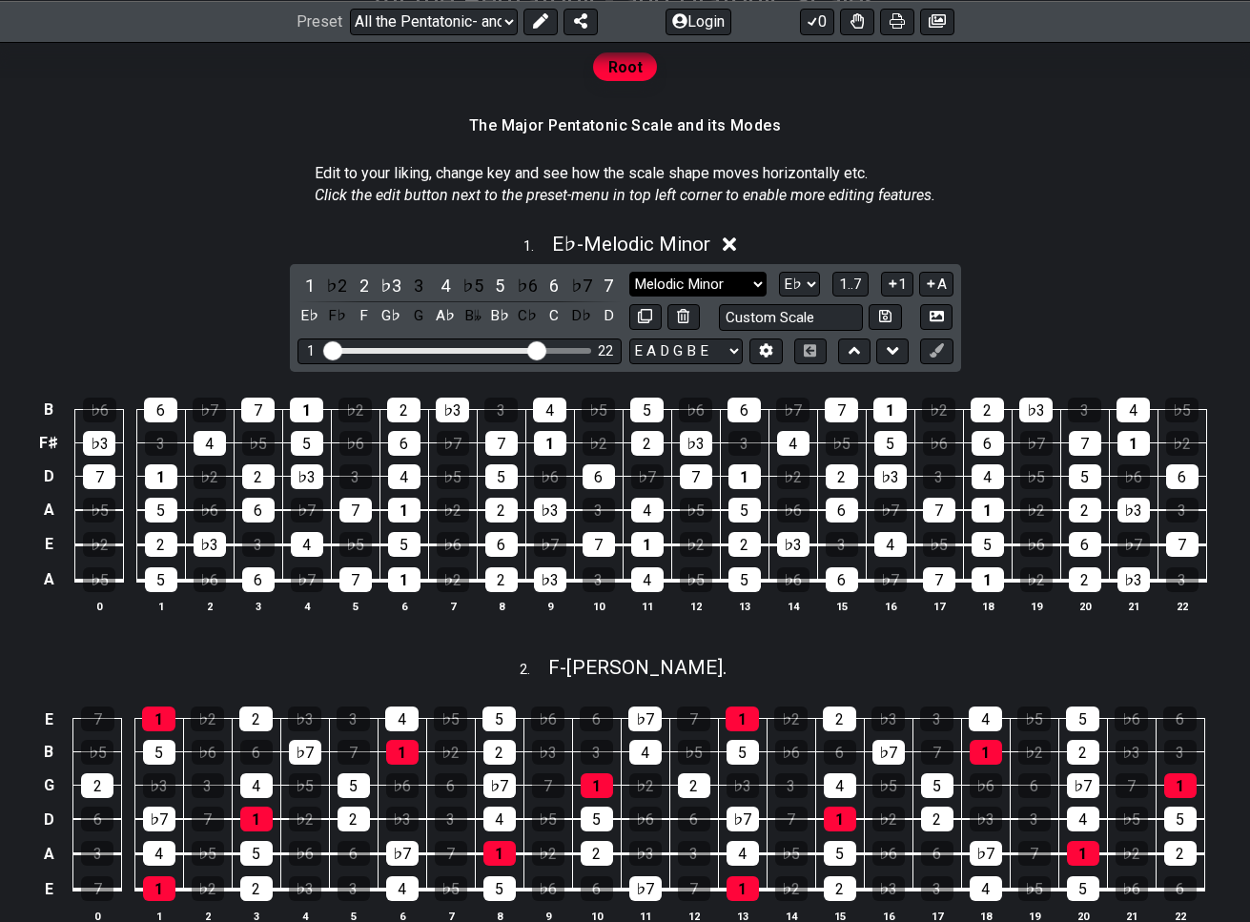
select select "Major"
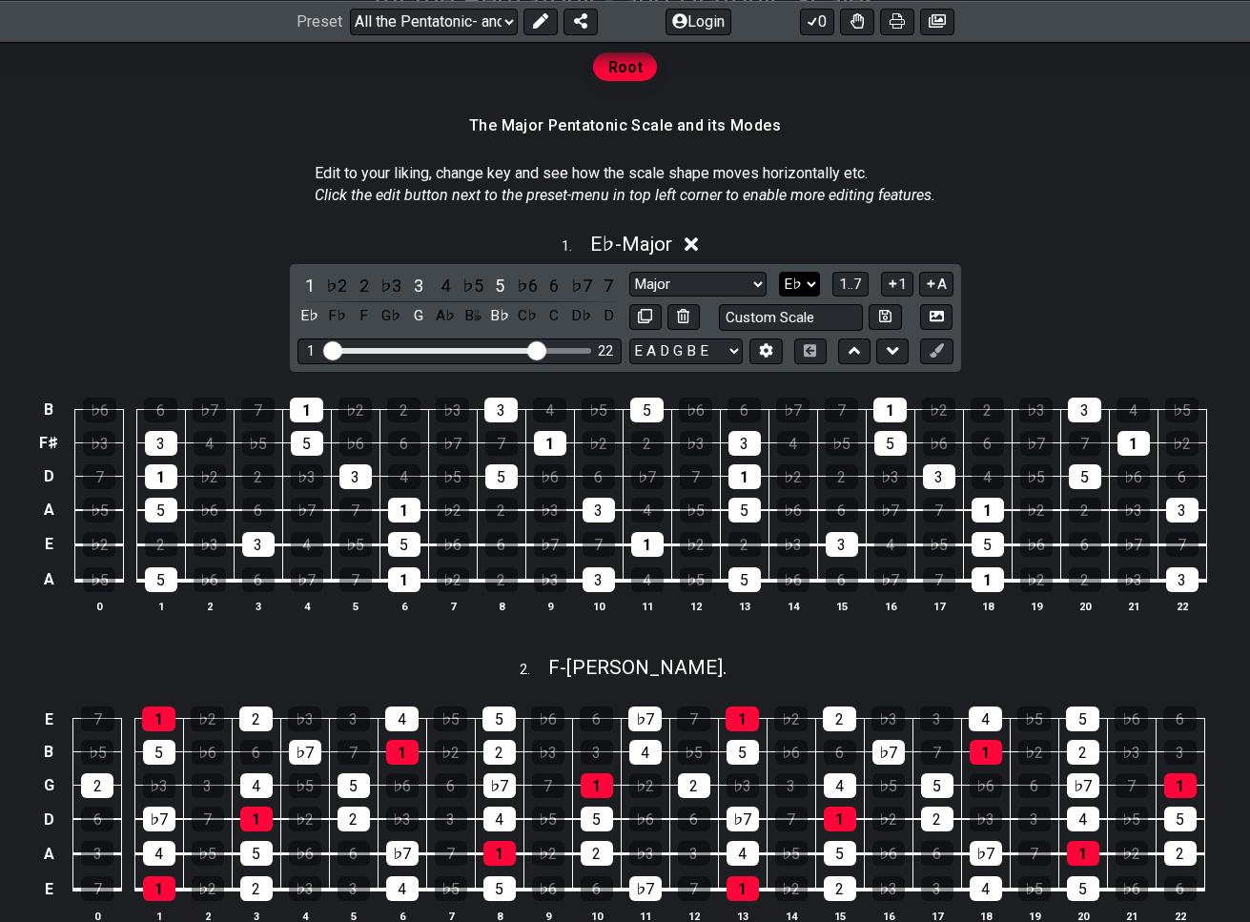
select select "A"
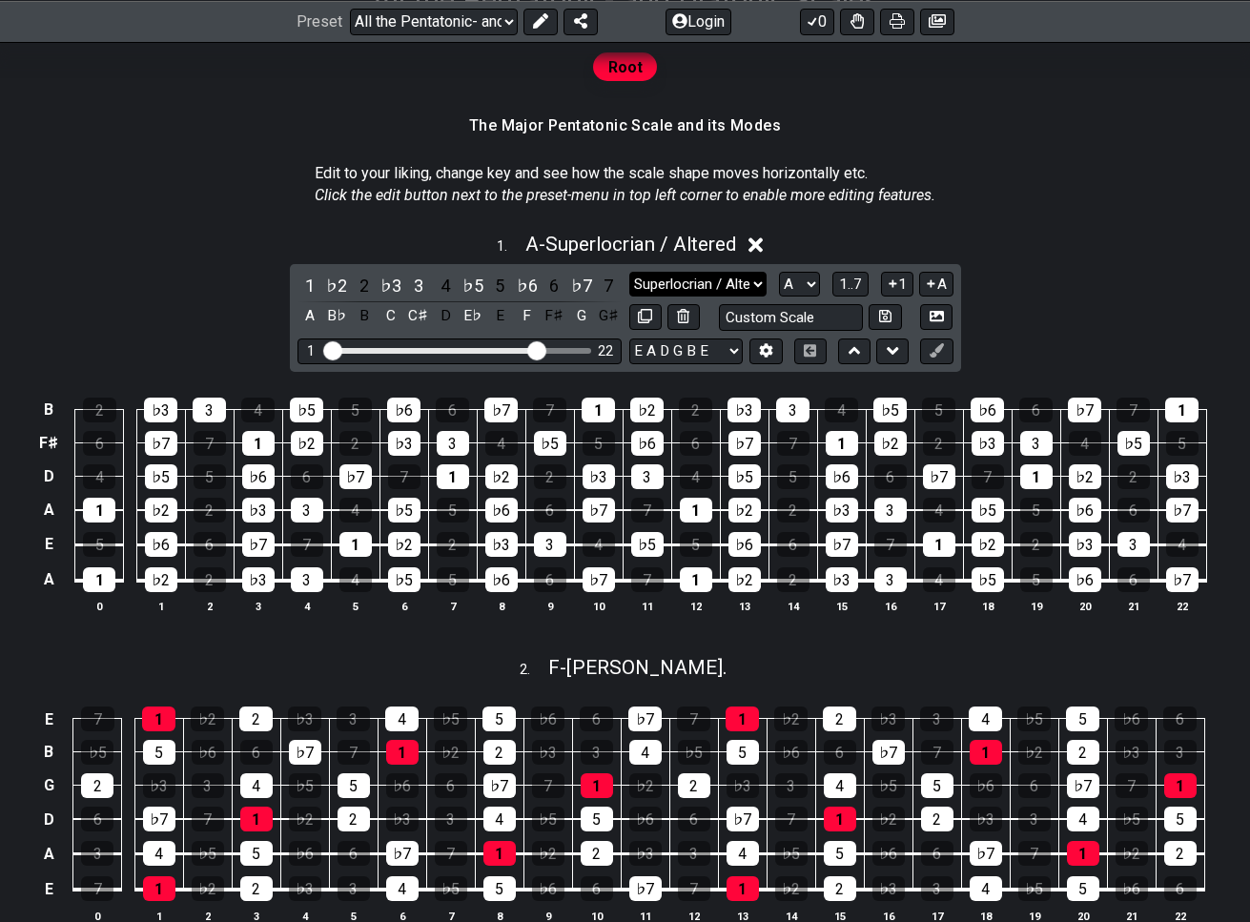
select select "Minor Pentatonic"
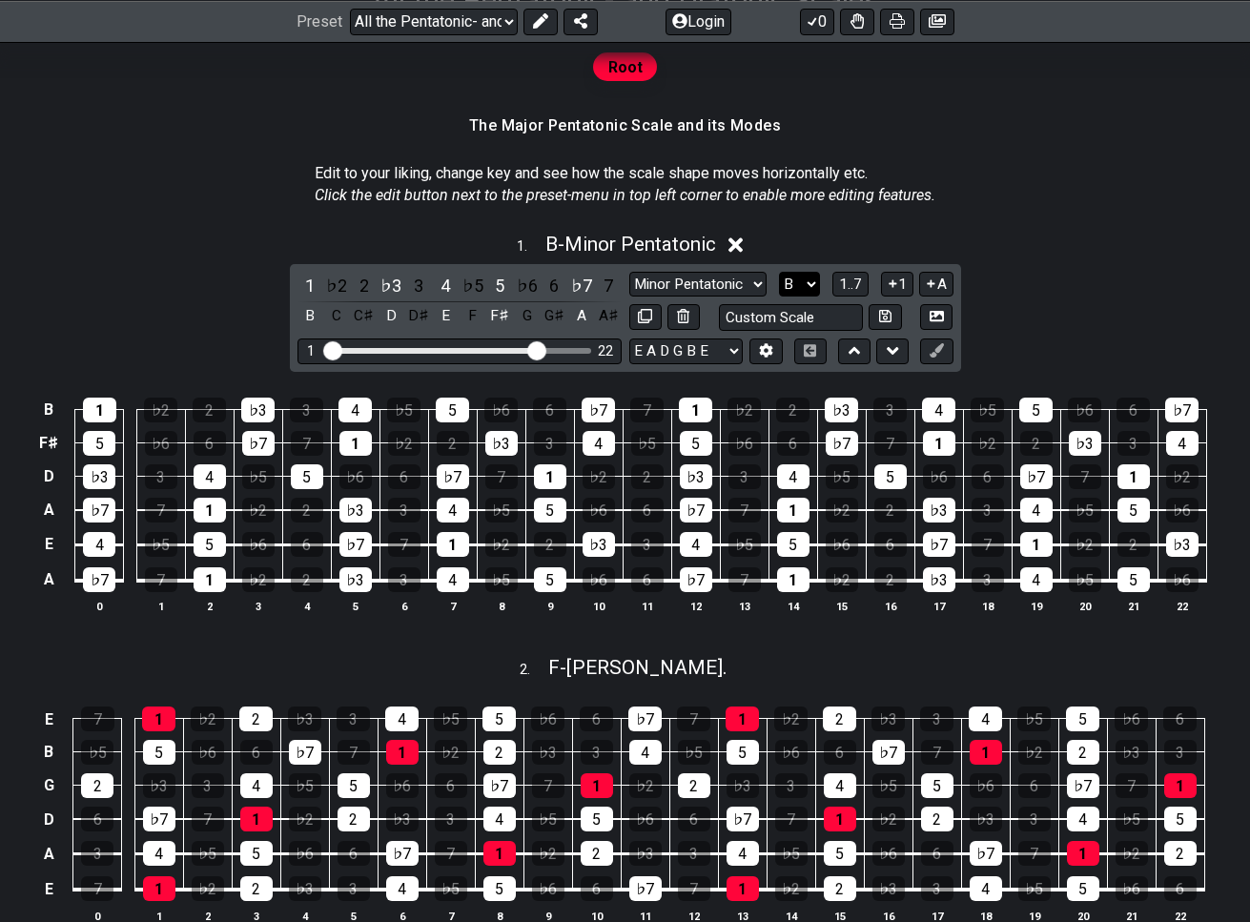
select select "A"
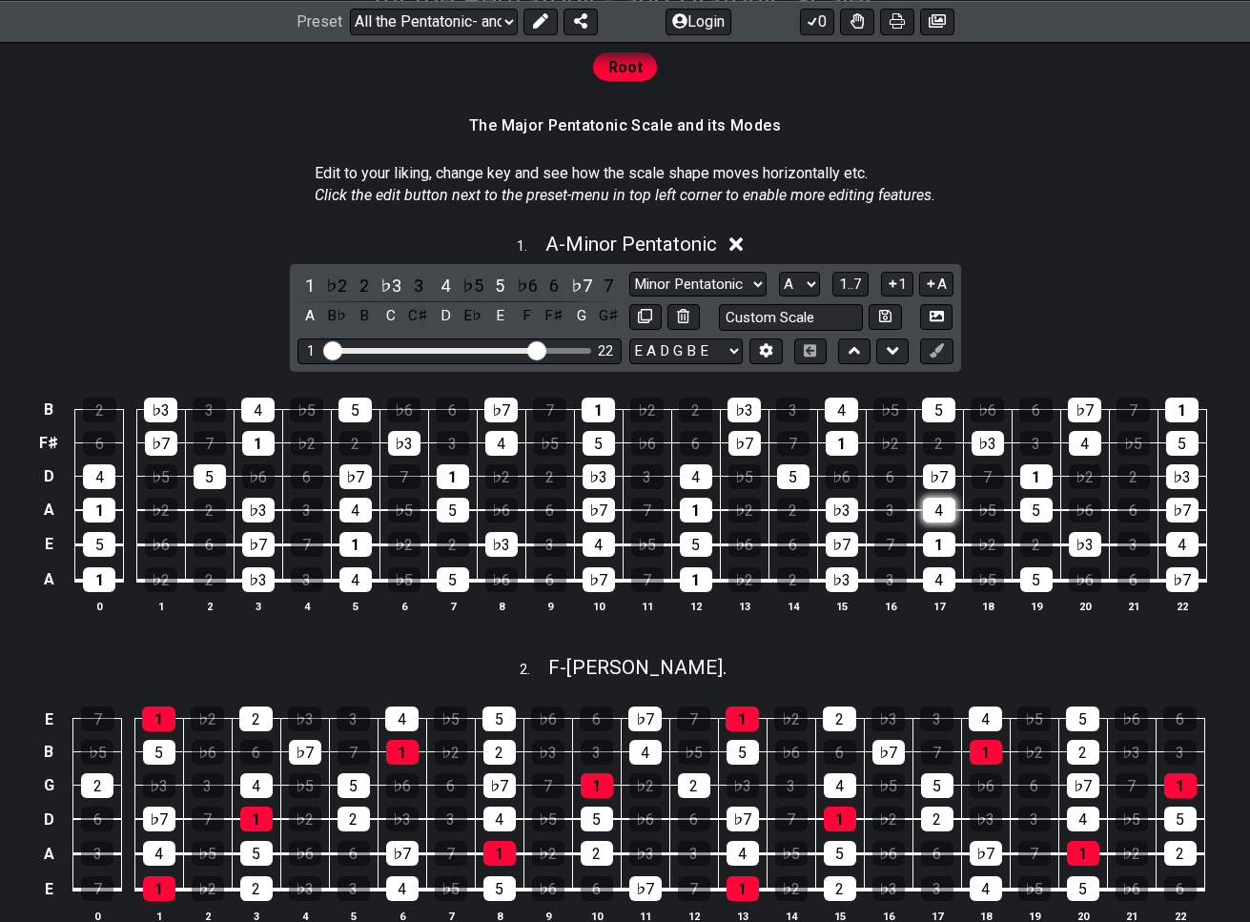
drag, startPoint x: 680, startPoint y: 276, endPoint x: 930, endPoint y: 511, distance: 343.3
click at [930, 511] on div "1 . A - Minor Pentatonic 1 ♭2 2 ♭3 3 4 ♭5 5 ♭6 6 ♭7 7 A B♭ B C C♯ D E♭ E F F♯ G…" at bounding box center [625, 431] width 1250 height 420
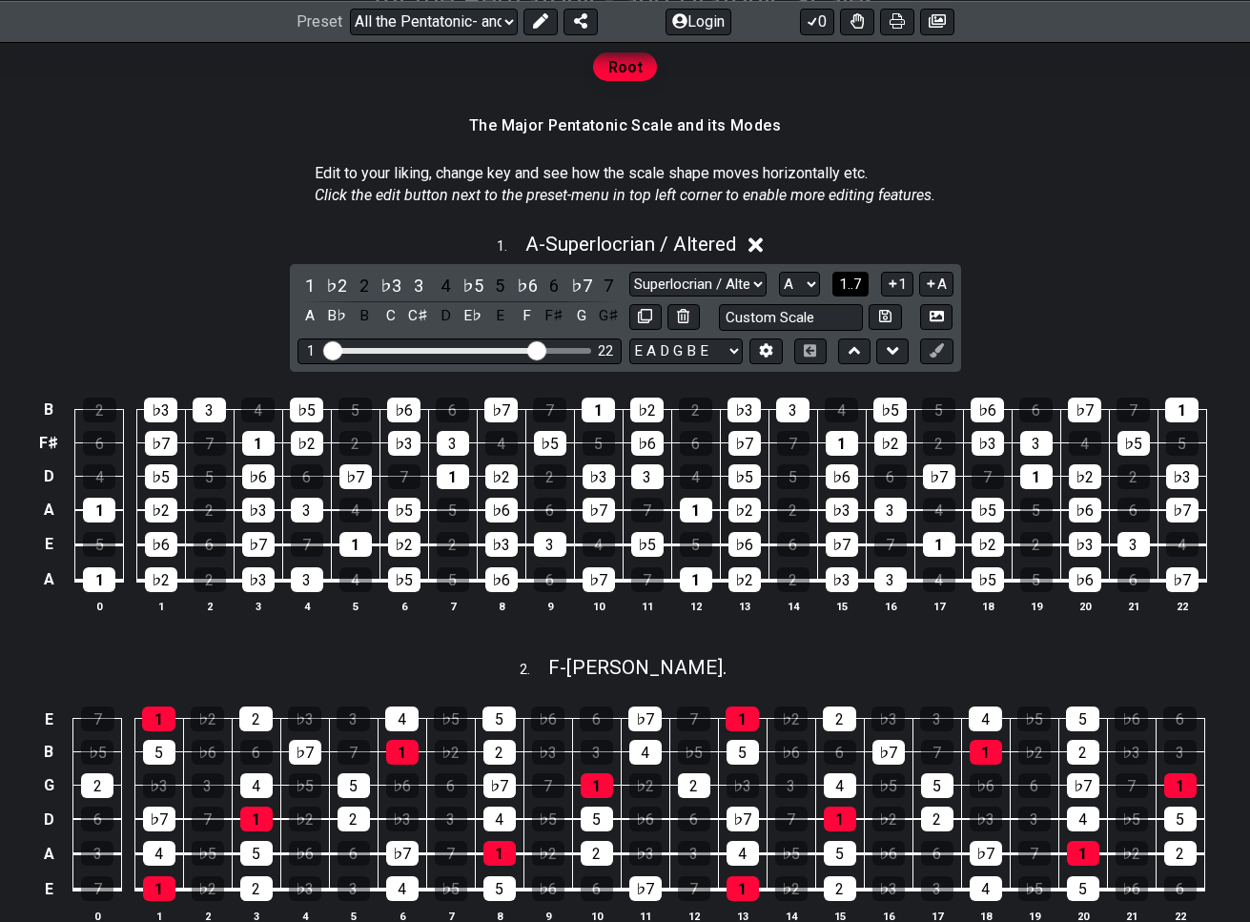
click at [851, 280] on span "1..7" at bounding box center [850, 284] width 23 height 17
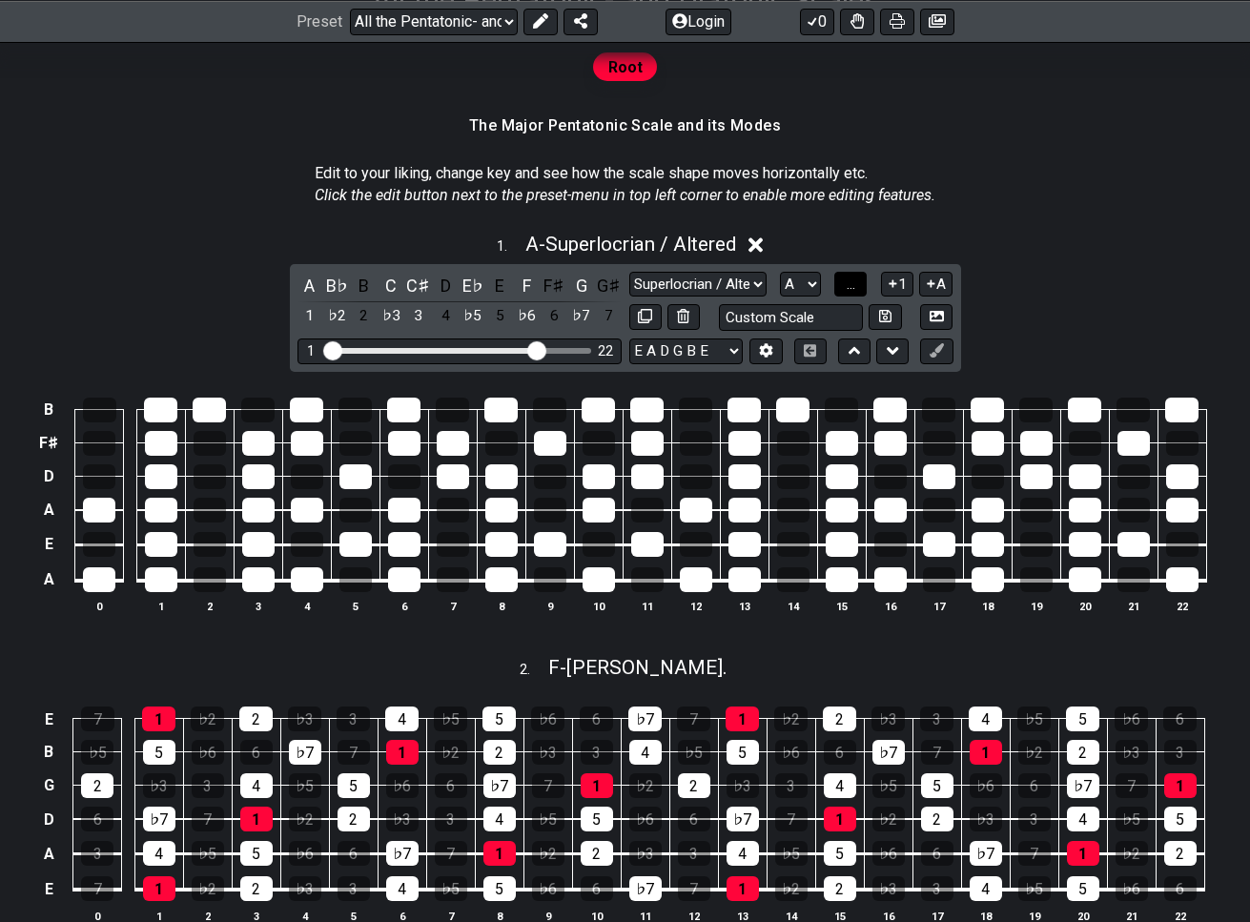
click at [851, 280] on span "..." at bounding box center [851, 284] width 9 height 17
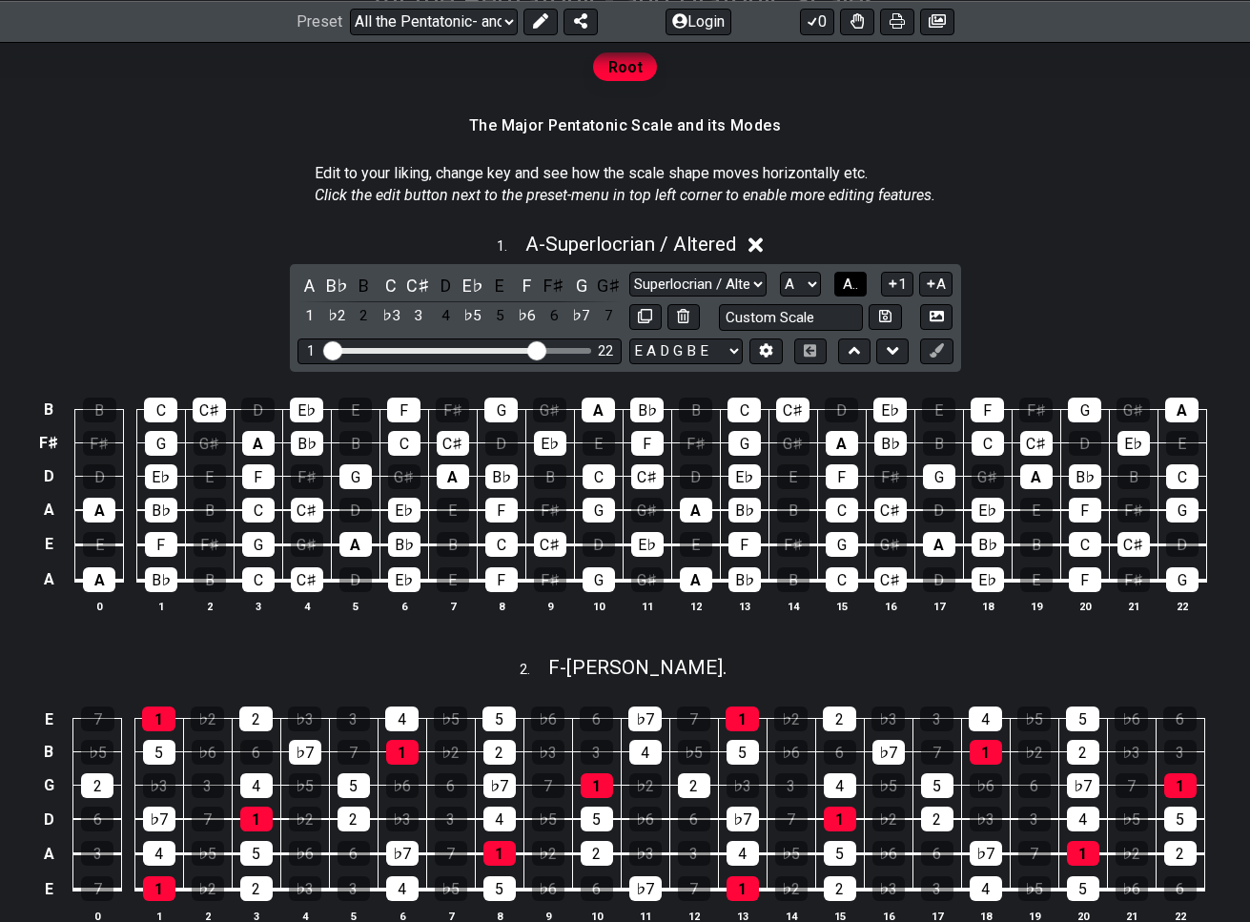
click at [851, 280] on span "A.." at bounding box center [850, 284] width 15 height 17
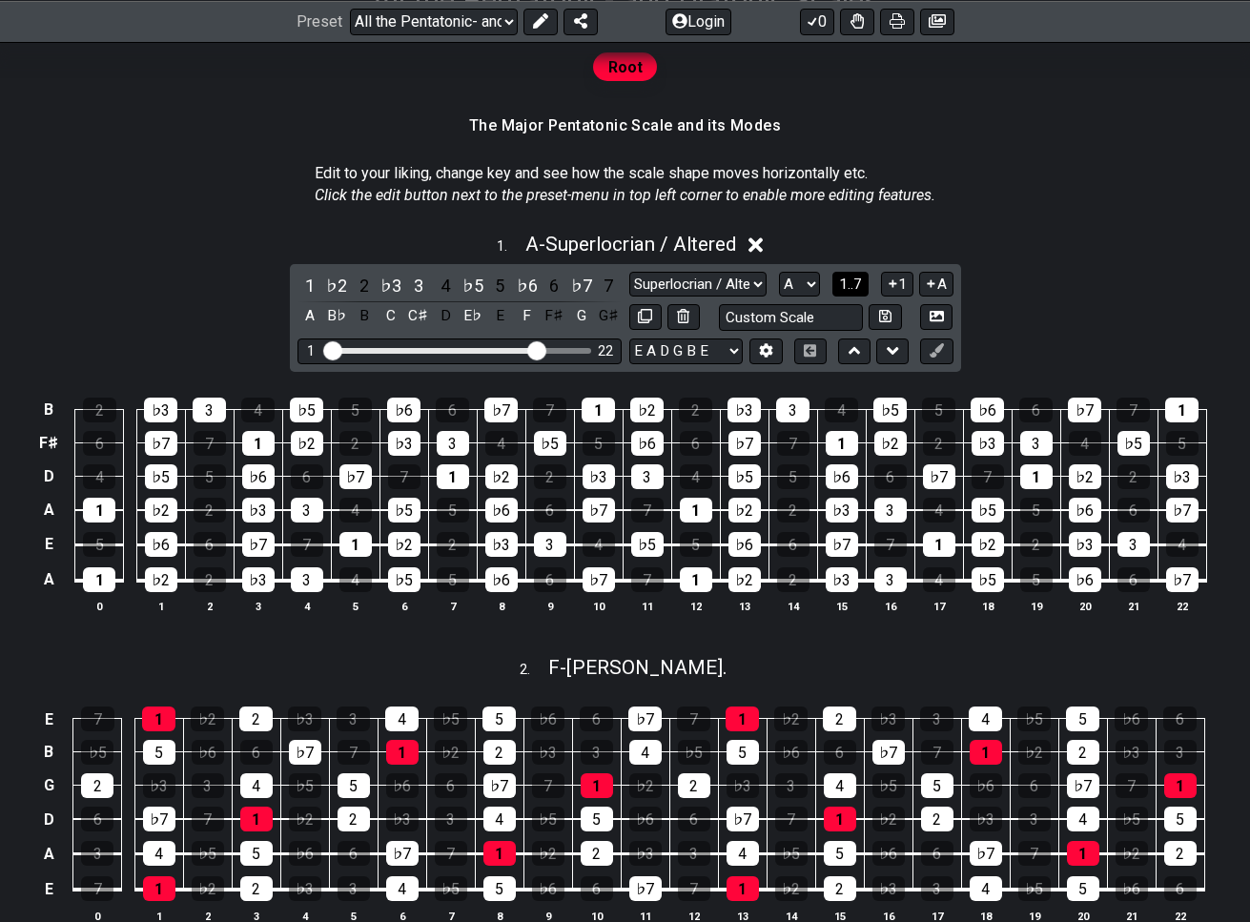
click at [851, 280] on span "1..7" at bounding box center [850, 284] width 23 height 17
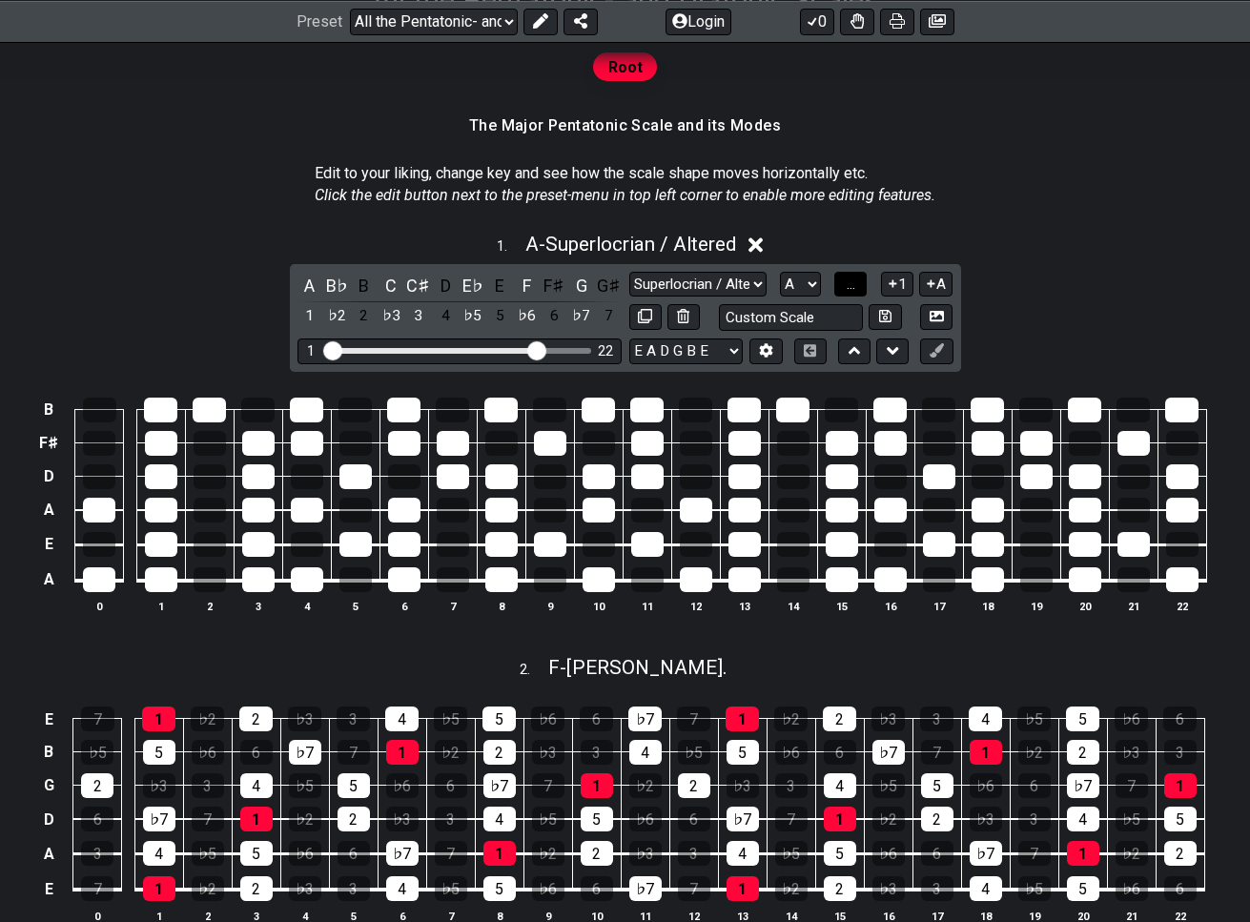
click at [851, 280] on span "..." at bounding box center [851, 284] width 9 height 17
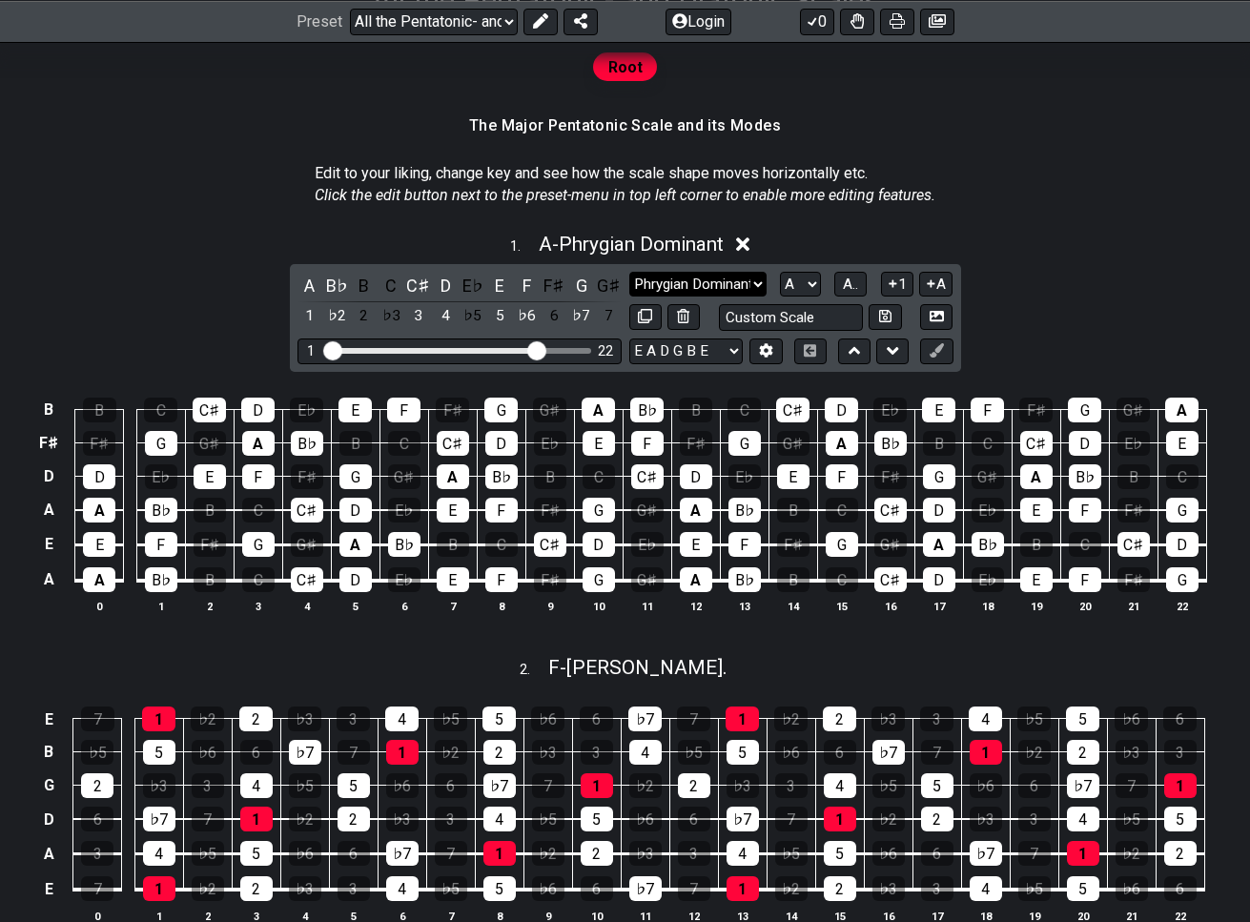
select select "Whole-Tone"
